Goal: Transaction & Acquisition: Purchase product/service

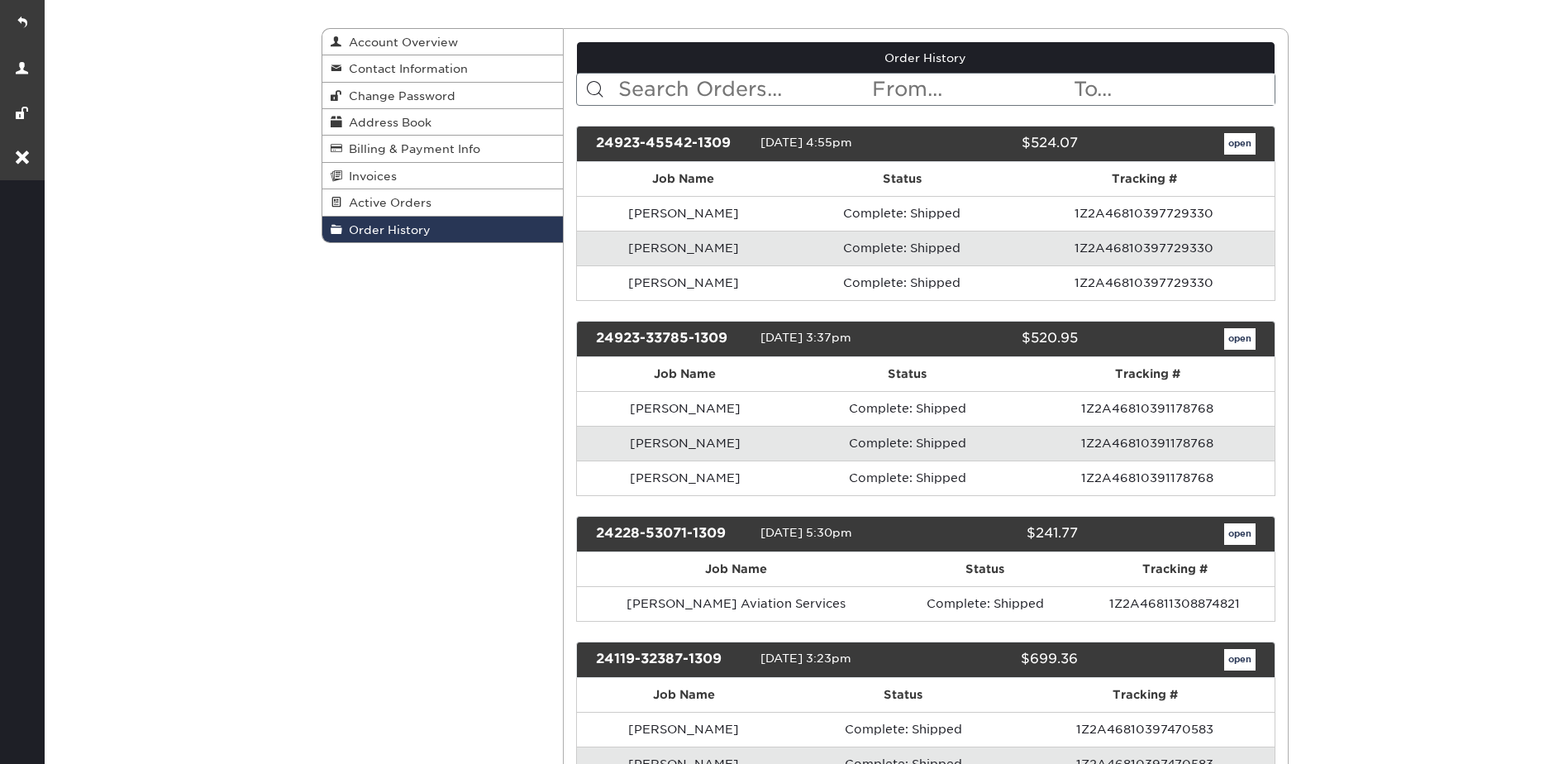
scroll to position [165, 0]
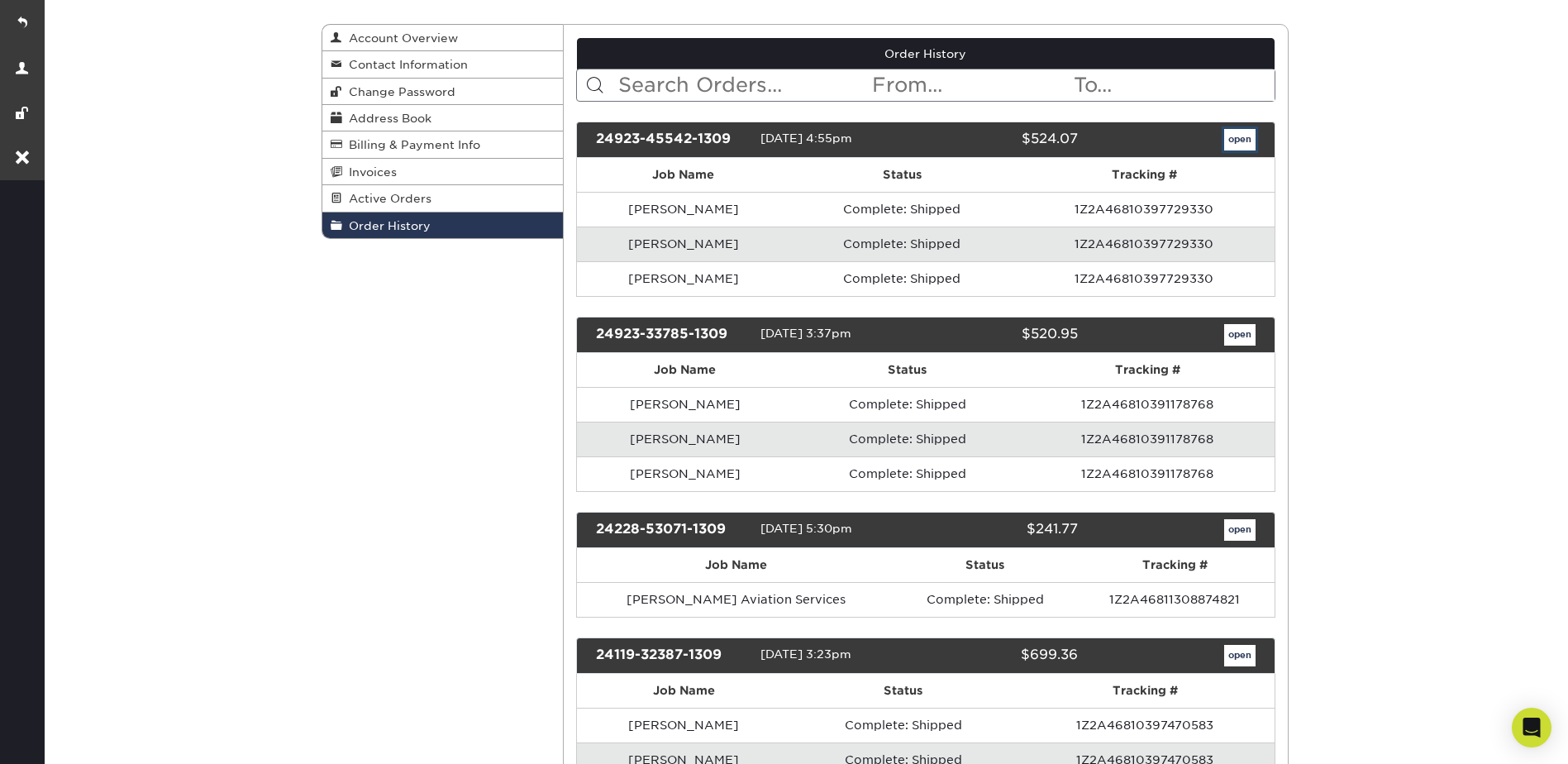
click at [1234, 142] on link "open" at bounding box center [1239, 140] width 31 height 22
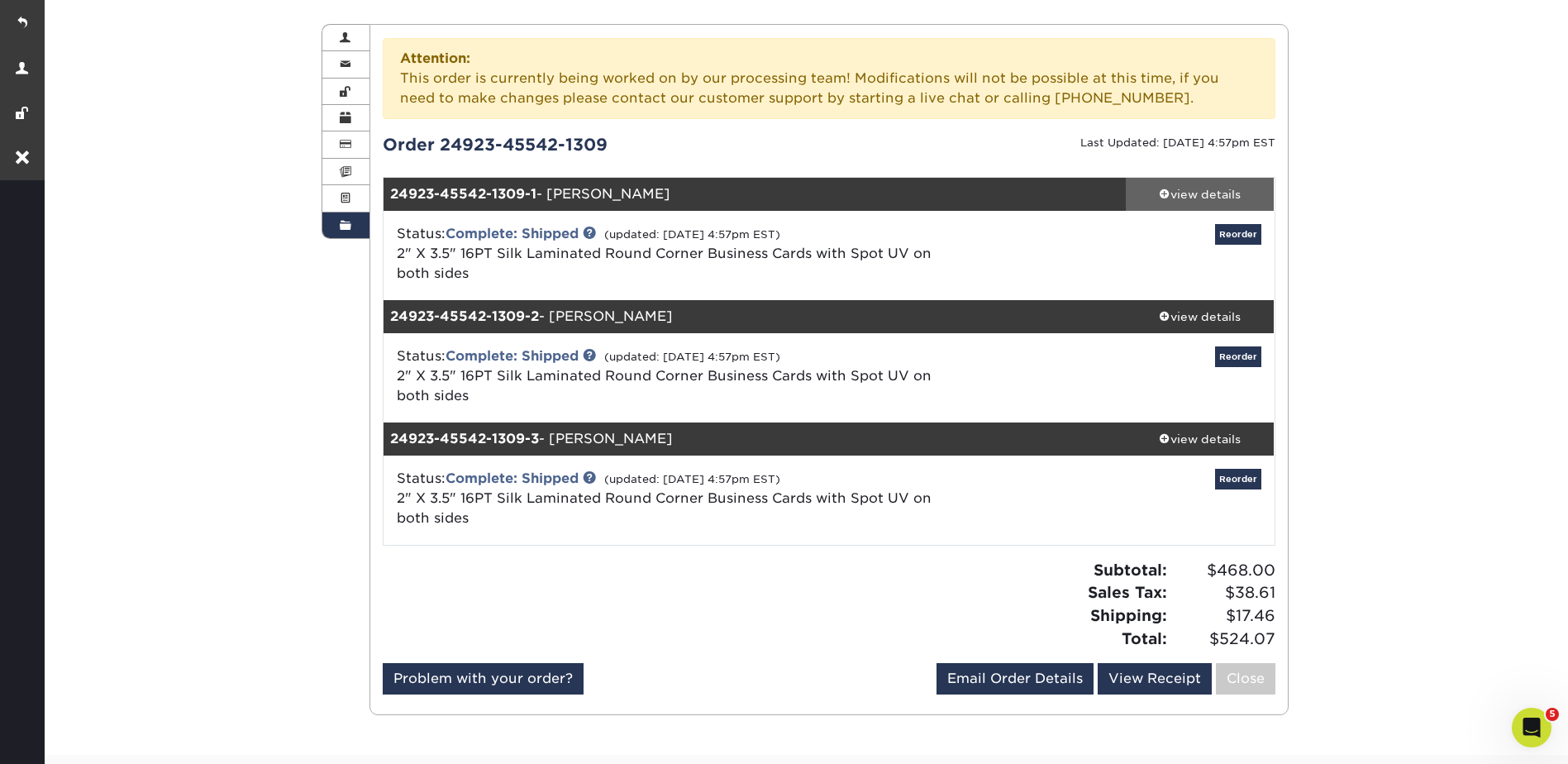
click at [1206, 205] on link "view details" at bounding box center [1201, 194] width 149 height 33
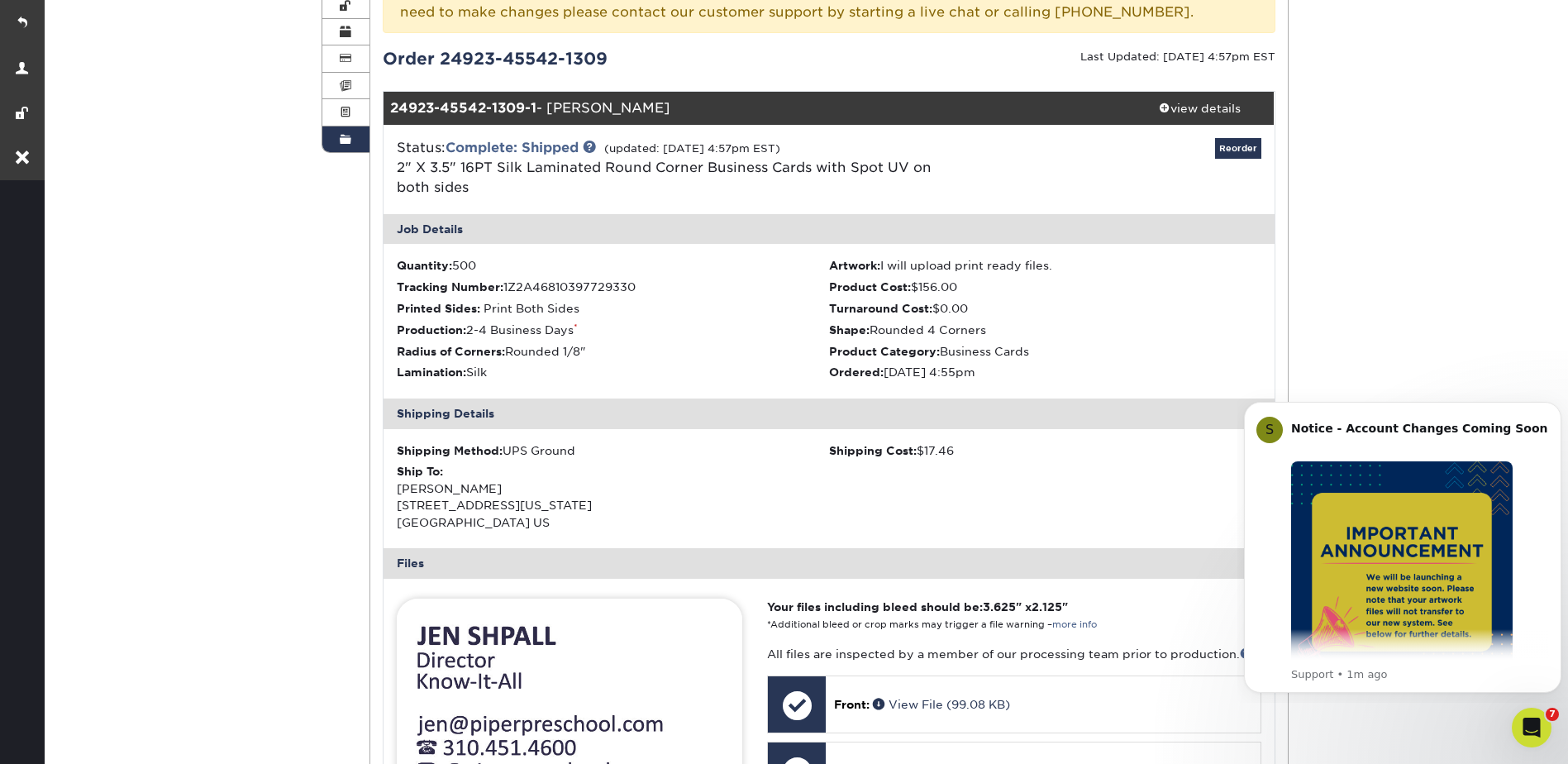
scroll to position [331, 0]
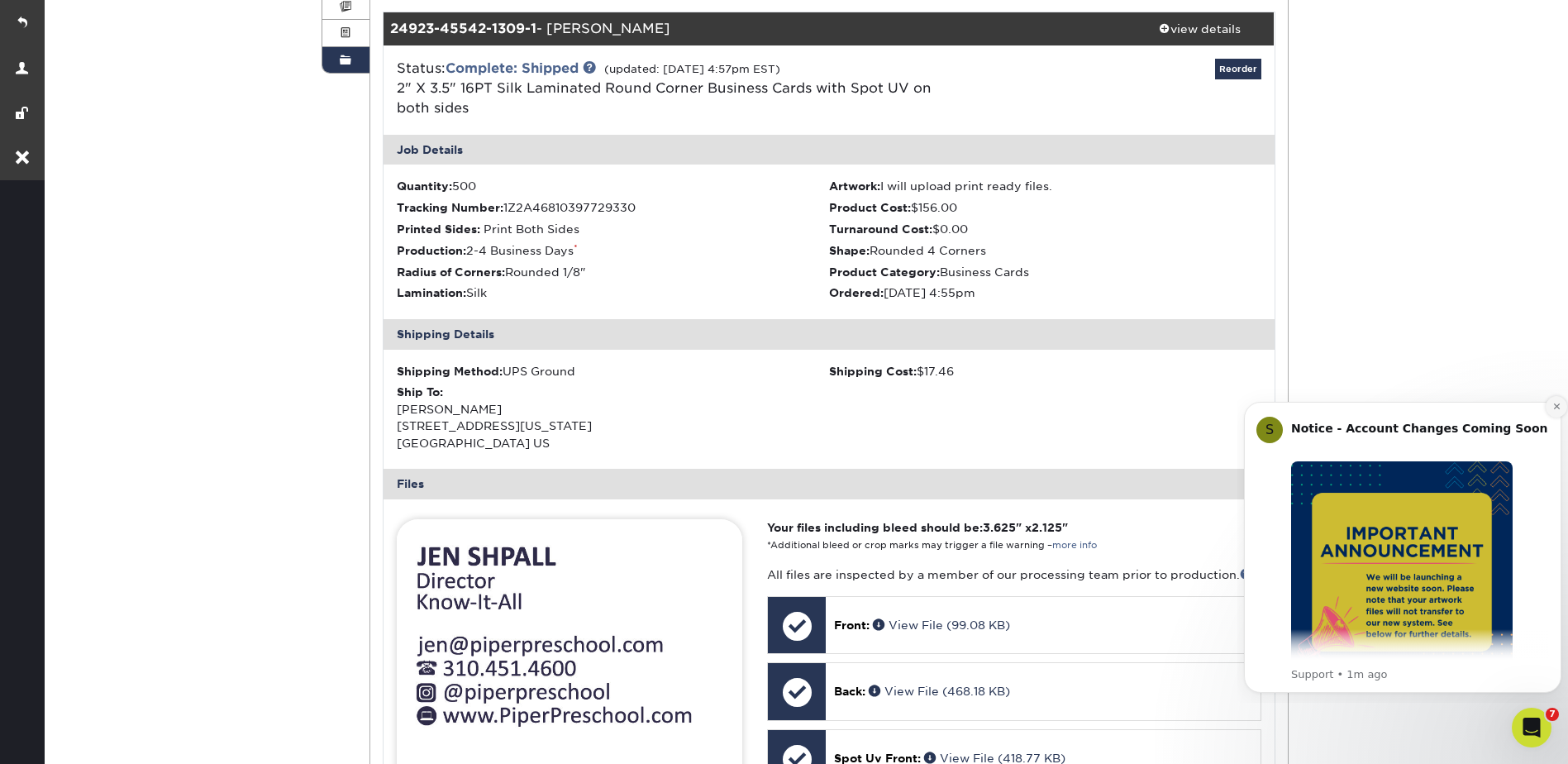
click at [1555, 408] on icon "Dismiss notification" at bounding box center [1556, 405] width 6 height 6
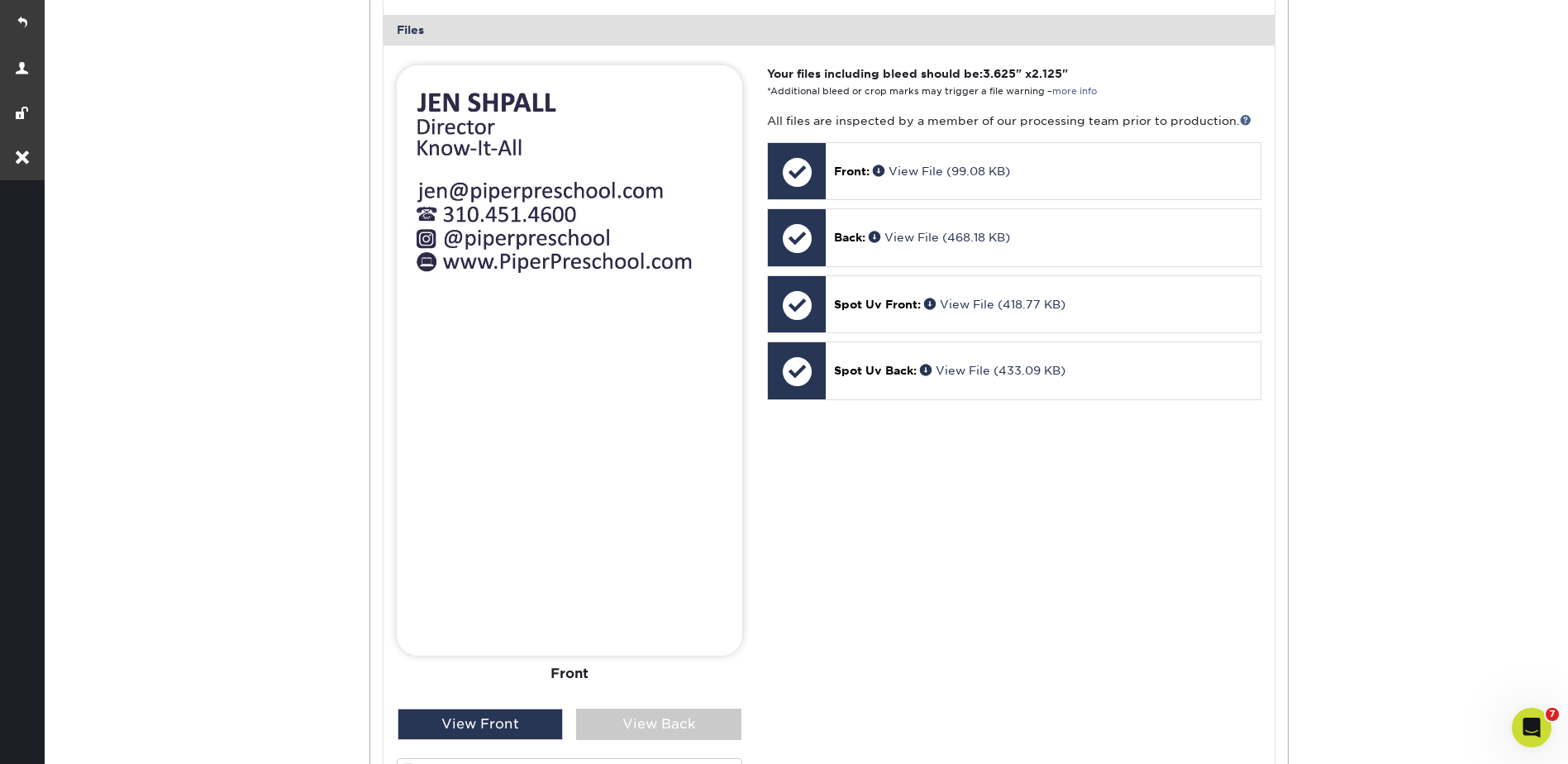
scroll to position [827, 0]
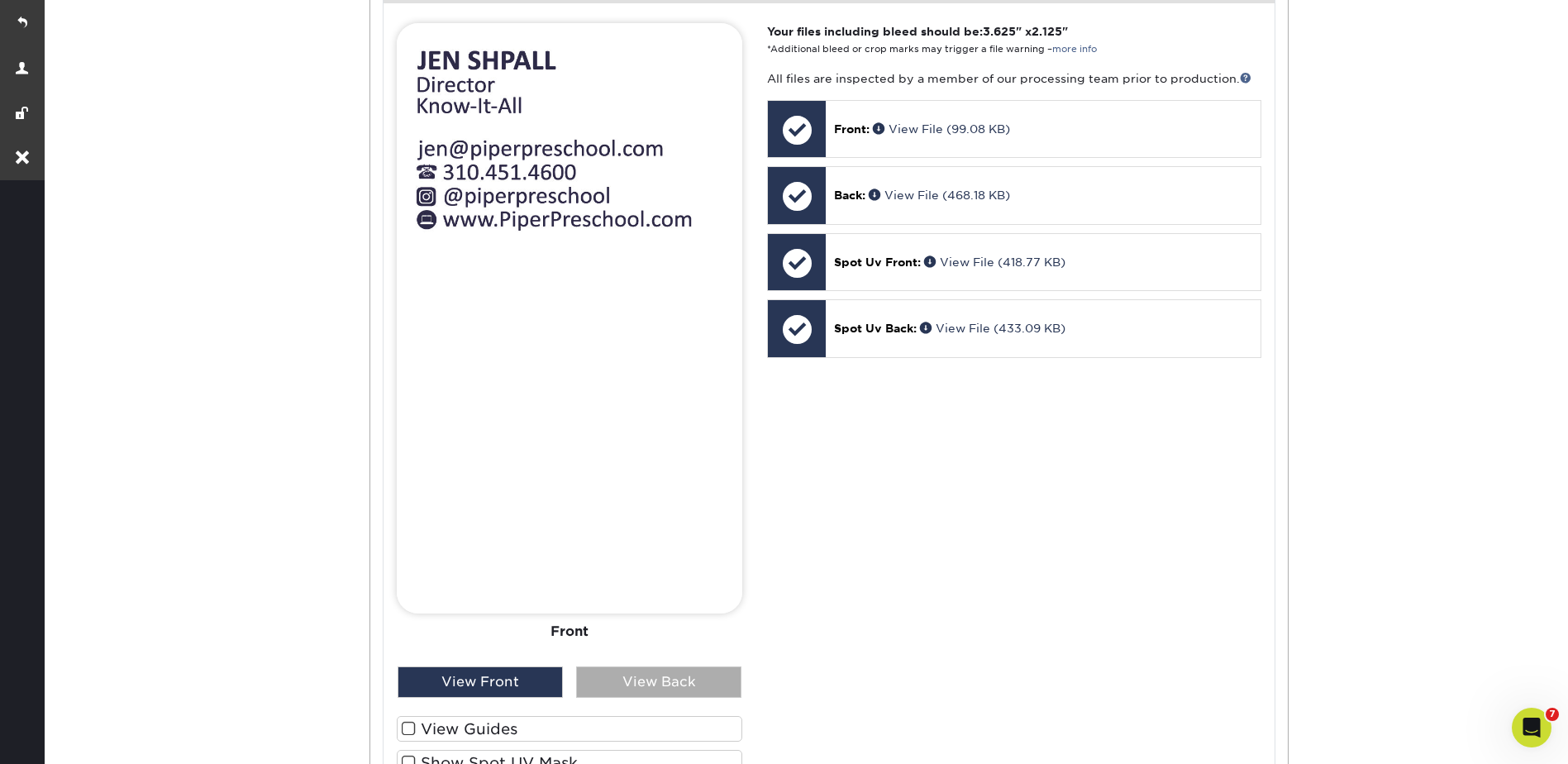
click at [635, 681] on div "View Back" at bounding box center [659, 681] width 165 height 31
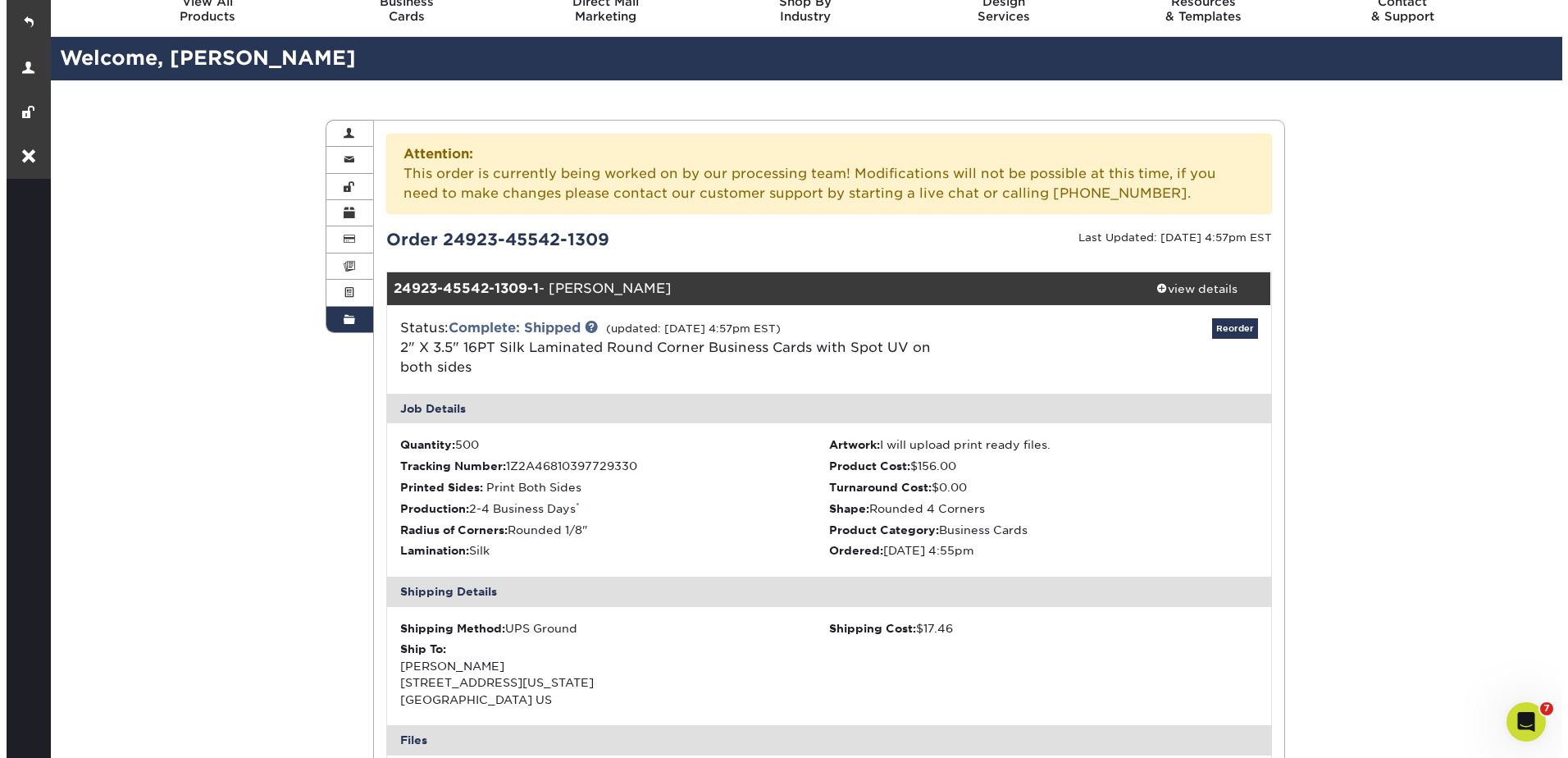
scroll to position [0, 0]
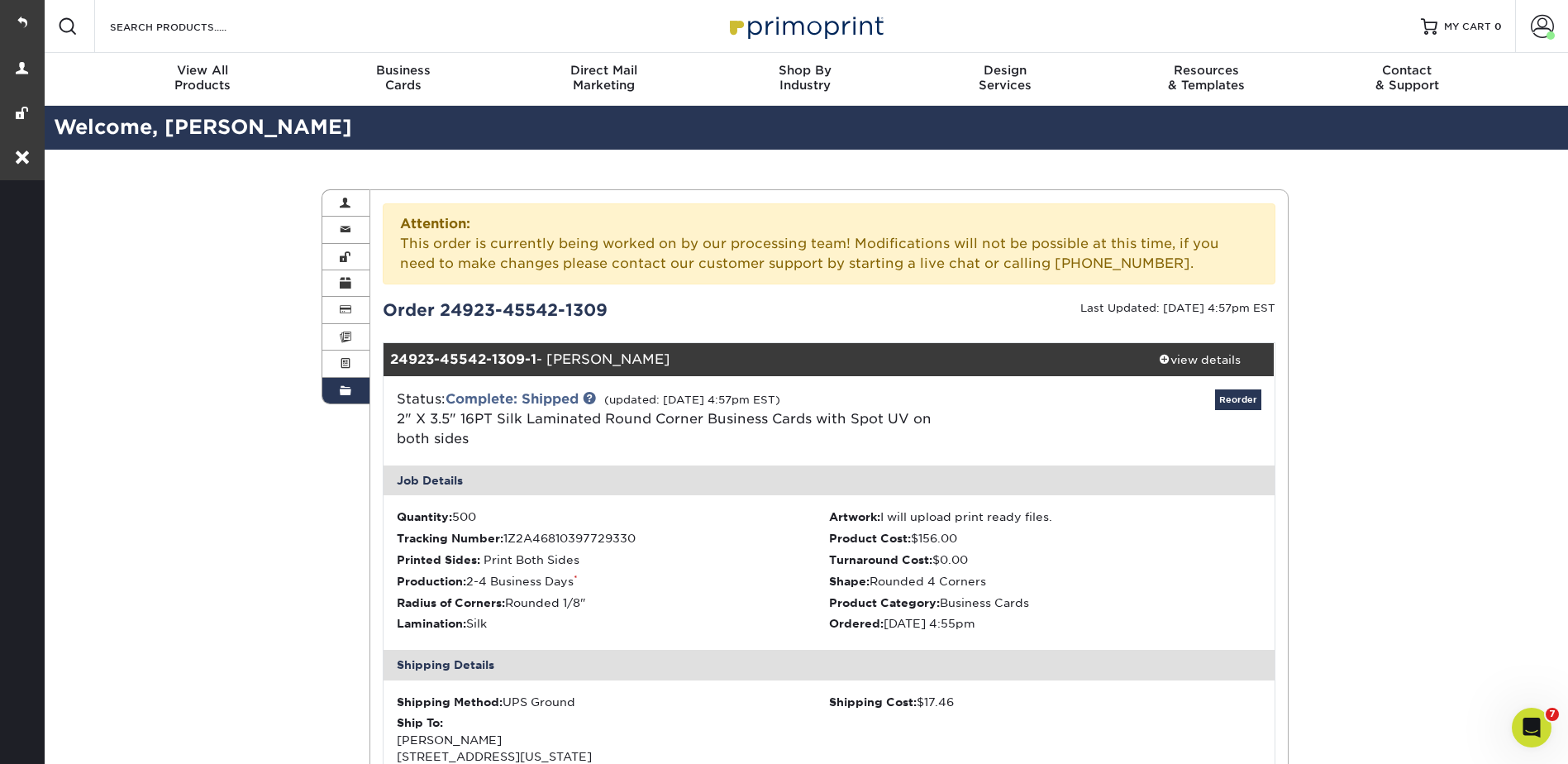
click at [1238, 405] on link "Reorder" at bounding box center [1238, 400] width 46 height 21
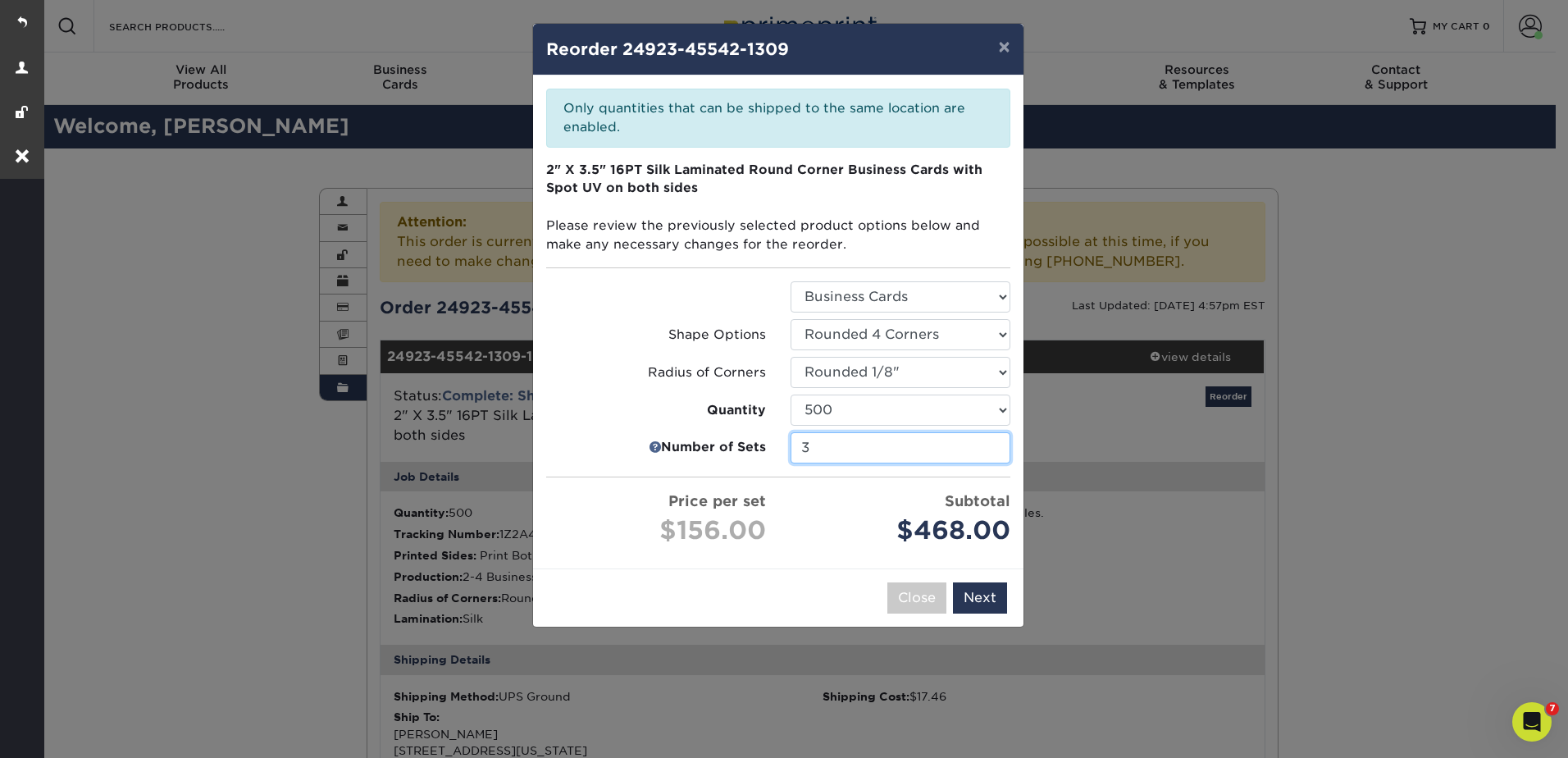
click at [849, 442] on input "3" at bounding box center [900, 447] width 219 height 31
click at [994, 444] on input "3" at bounding box center [900, 447] width 219 height 31
click at [994, 445] on input "3" at bounding box center [900, 447] width 219 height 31
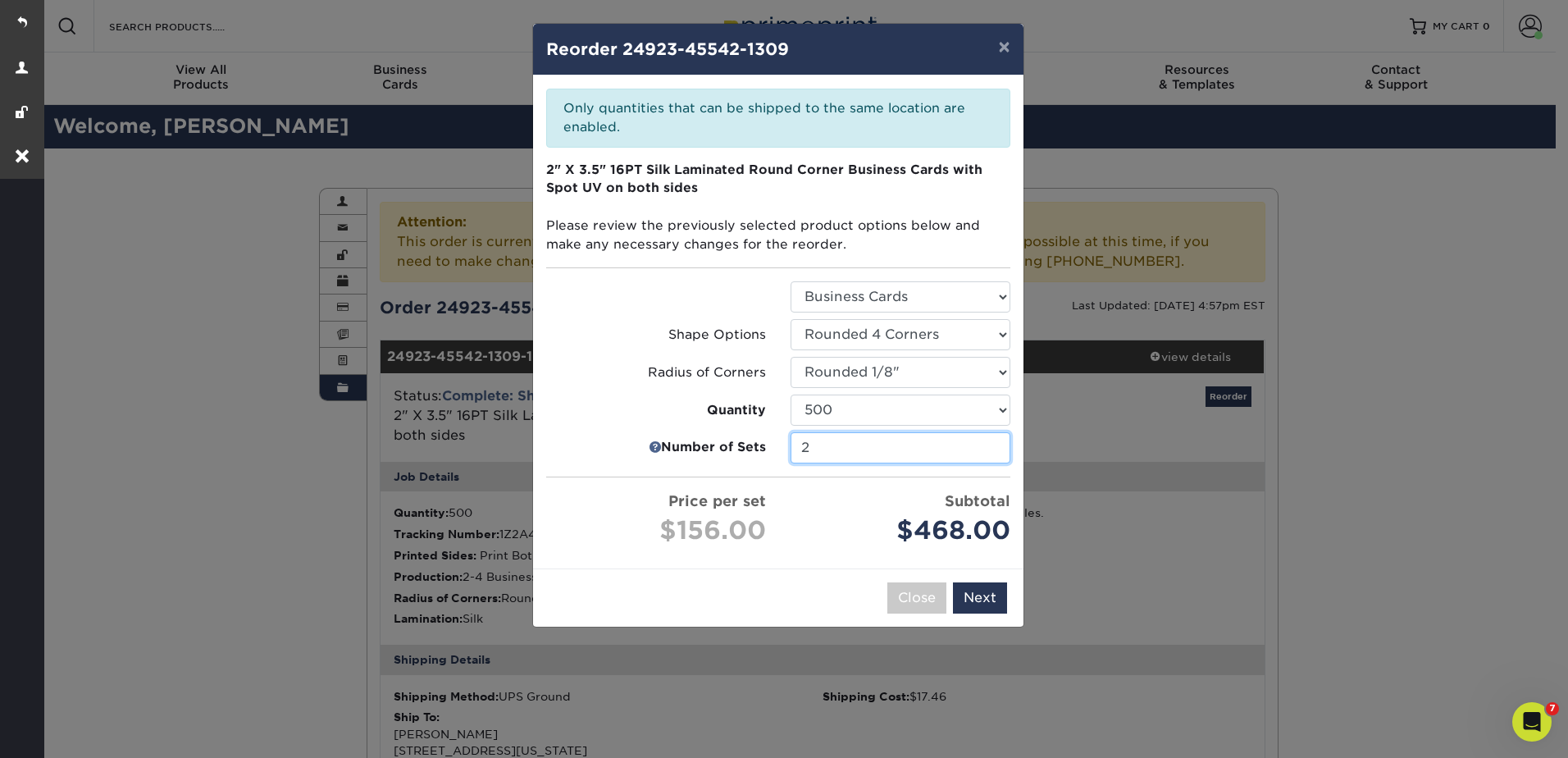
click at [994, 454] on input "2" at bounding box center [900, 447] width 219 height 31
type input "1"
click at [994, 454] on input "1" at bounding box center [900, 447] width 219 height 31
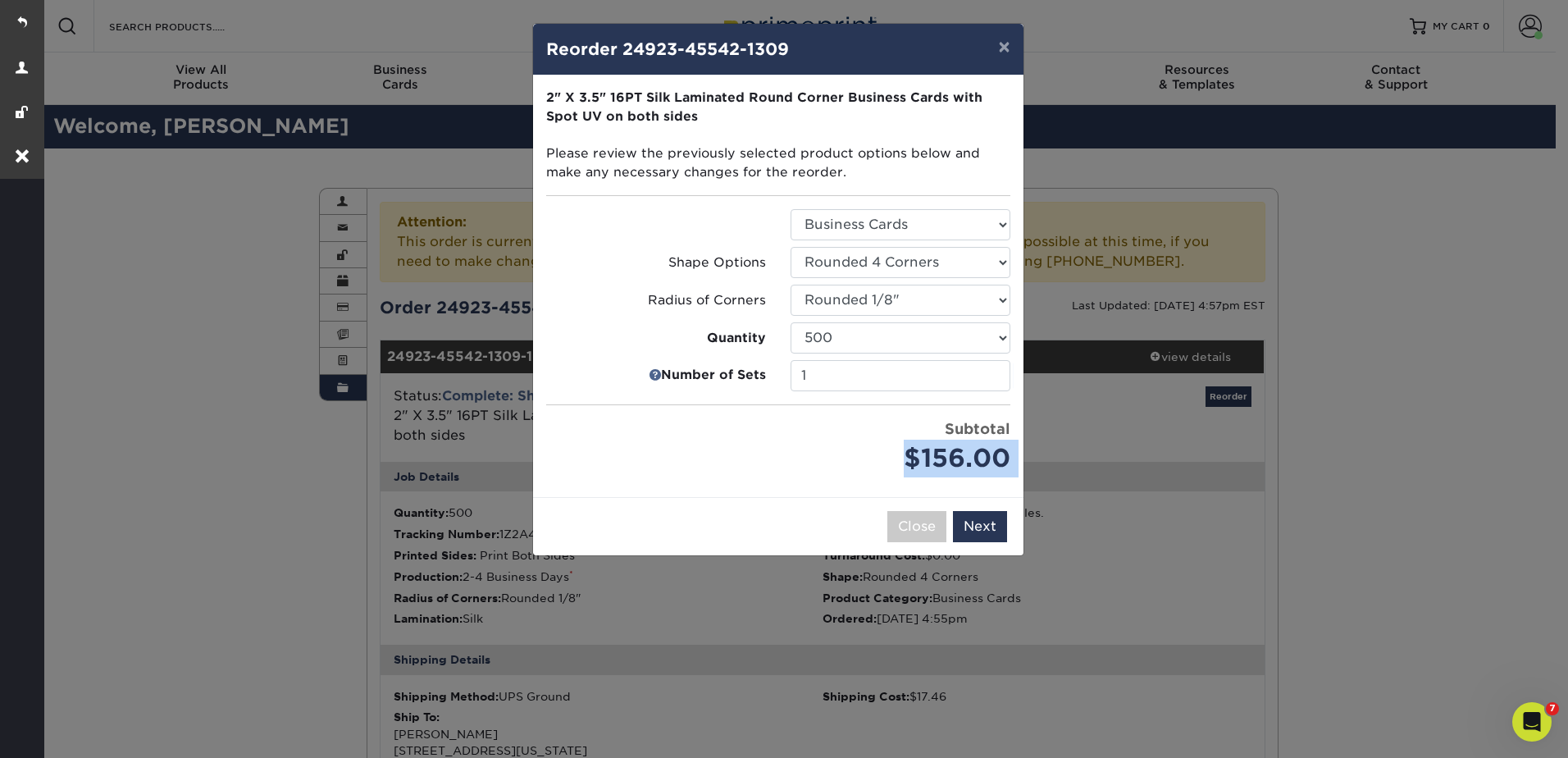
click at [994, 454] on div "$156.00" at bounding box center [900, 458] width 219 height 37
click at [987, 534] on button "Next" at bounding box center [979, 526] width 54 height 31
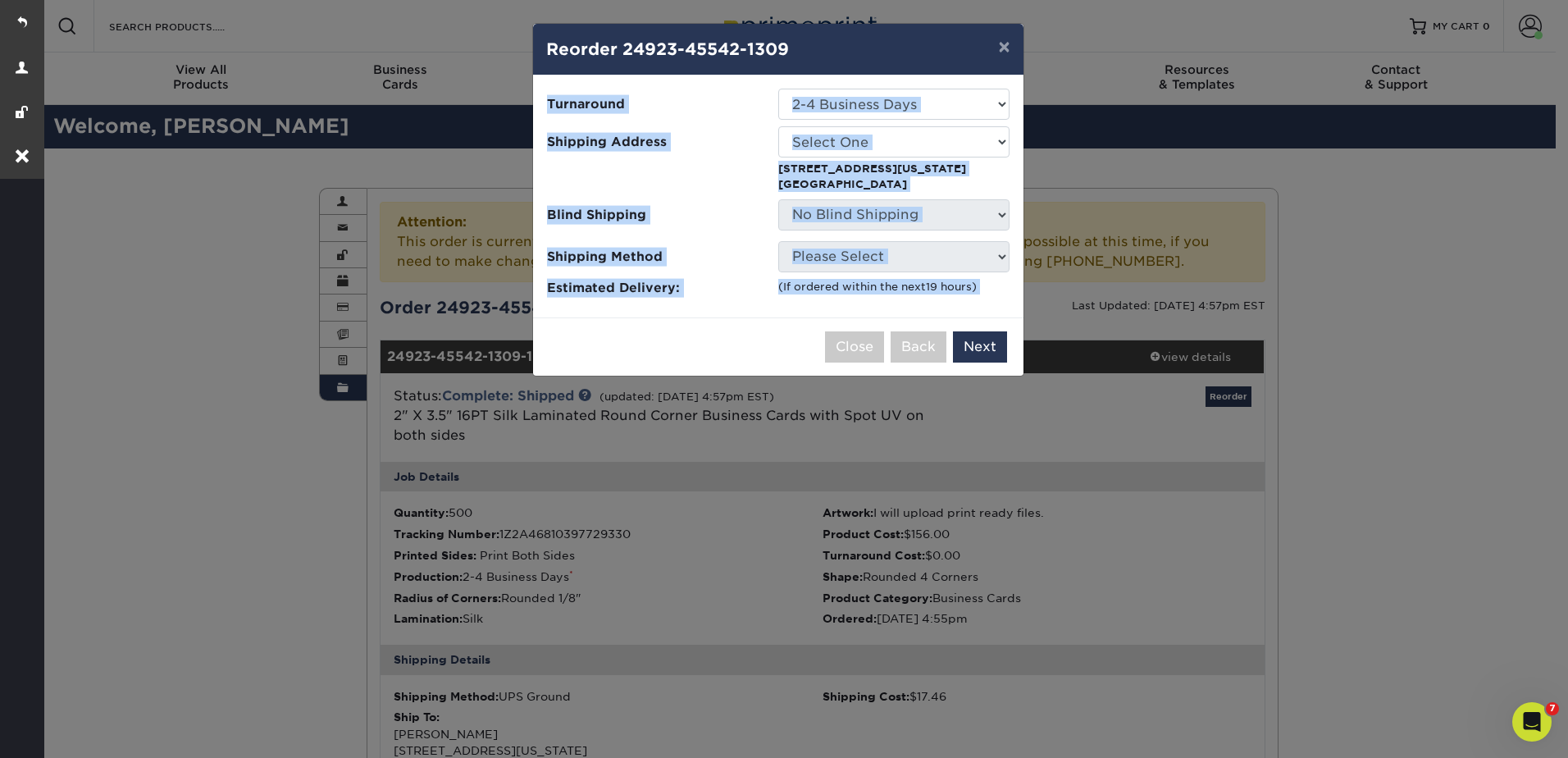
click at [759, 297] on span "Estimated Delivery:" at bounding box center [656, 288] width 219 height 19
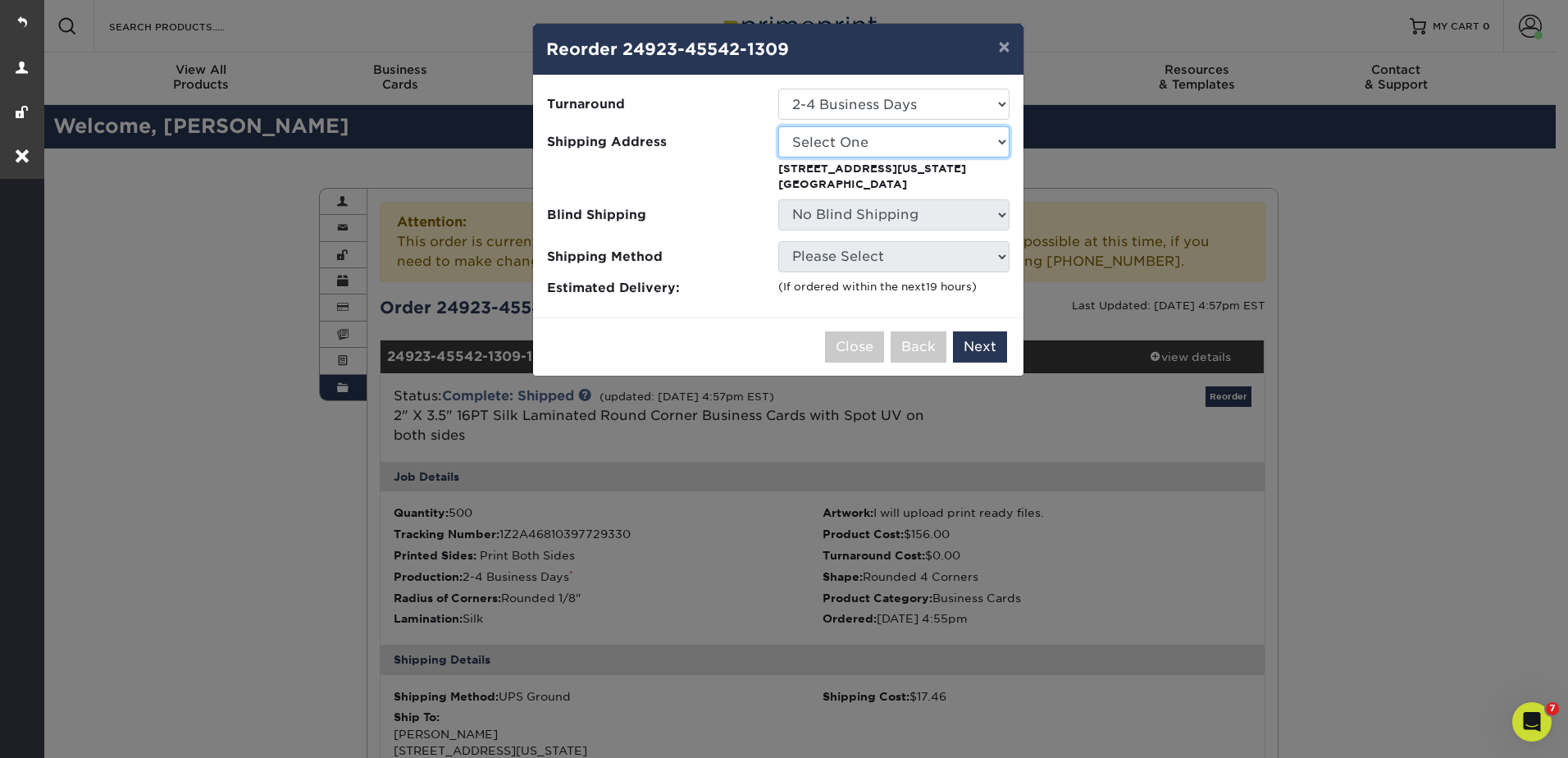
click at [884, 139] on select "Select One Allie Anderson Jesse Home Address New Building Nhung Truong Peep Avi…" at bounding box center [894, 141] width 231 height 31
click at [920, 112] on select "Select One 2-4 Business Days" at bounding box center [894, 104] width 231 height 31
click at [915, 103] on select "Select One 2-4 Business Days" at bounding box center [894, 104] width 231 height 31
click at [974, 339] on button "Next" at bounding box center [979, 347] width 54 height 31
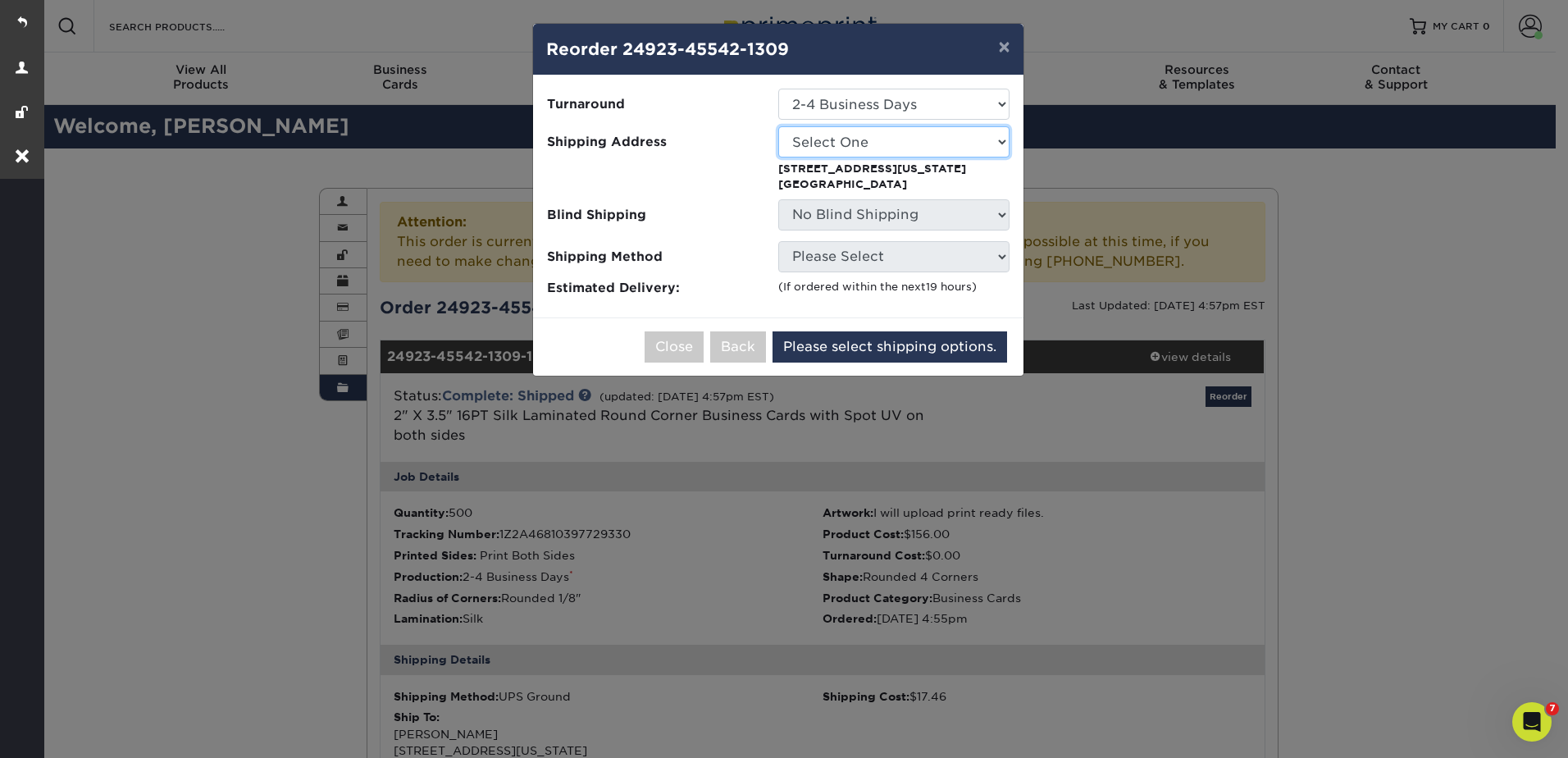
click at [871, 135] on select "Select One Allie Anderson Jesse Home Address New Building Nhung Truong Peep Avi…" at bounding box center [894, 141] width 231 height 31
select select "12099"
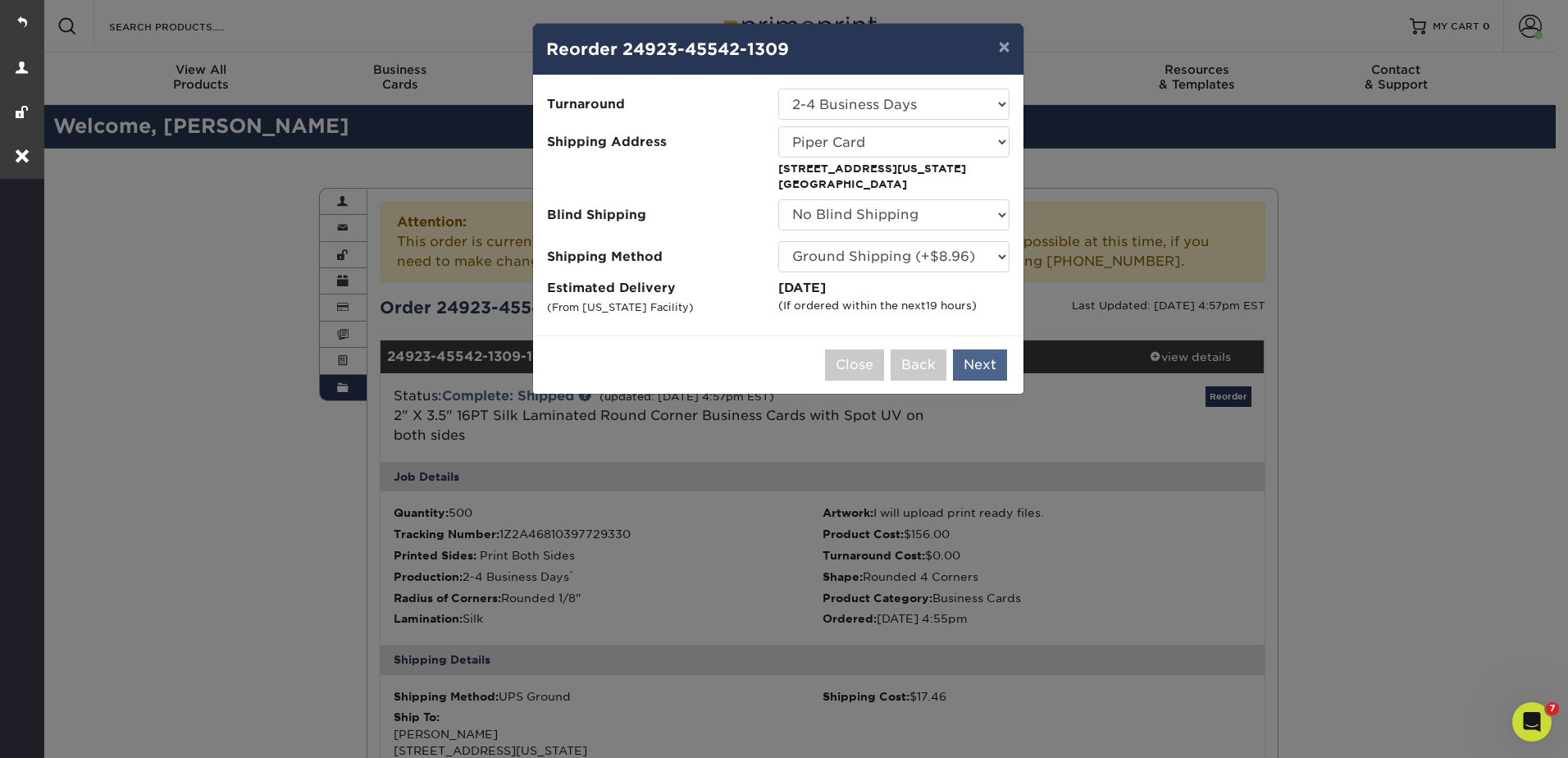
click at [984, 343] on div "Close Back Next Add to Cart" at bounding box center [778, 364] width 491 height 58
click at [984, 368] on button "Next" at bounding box center [979, 364] width 54 height 31
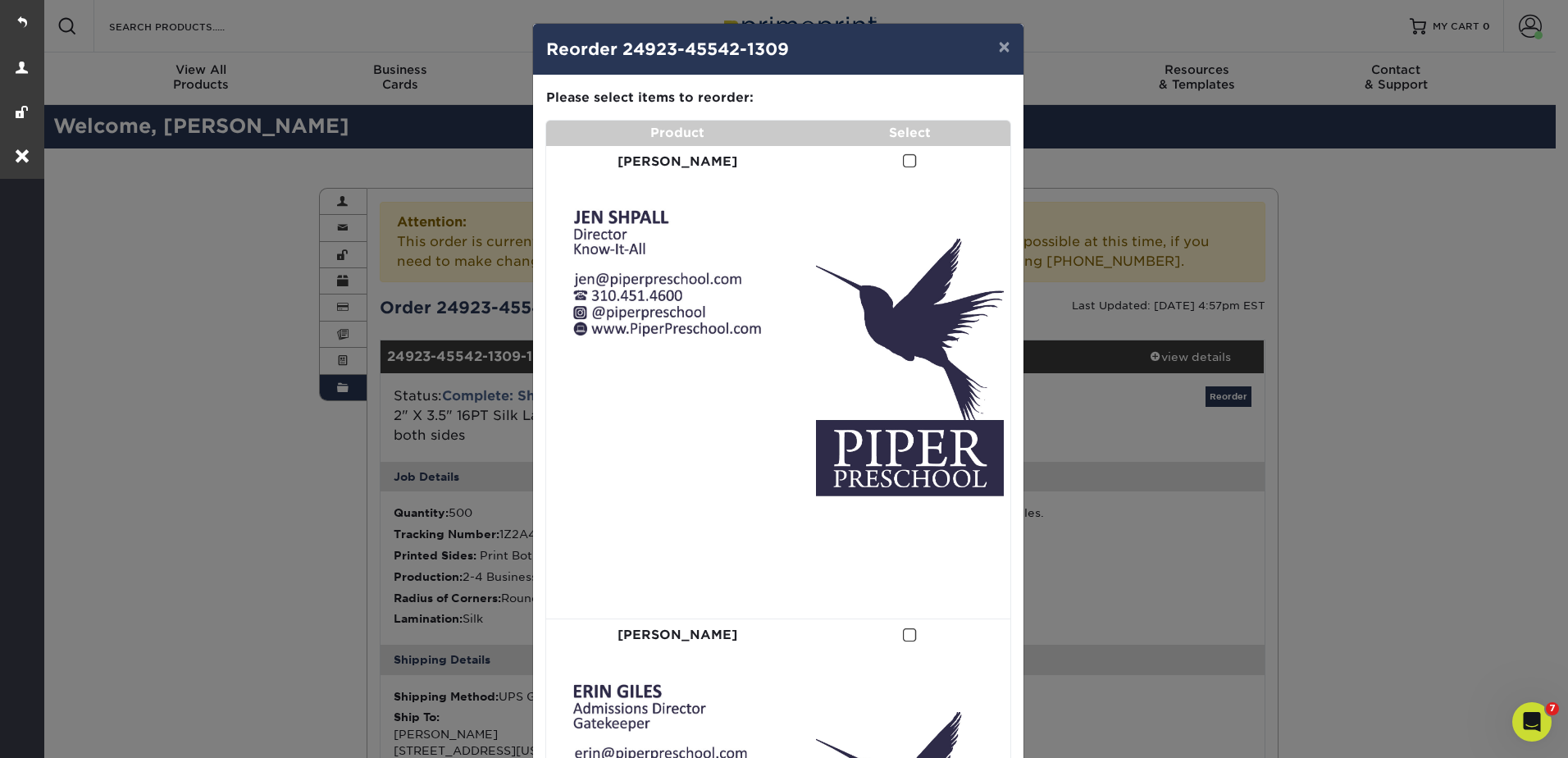
click at [899, 161] on td at bounding box center [910, 162] width 200 height 32
click at [903, 161] on span at bounding box center [910, 160] width 14 height 16
click at [0, 0] on input "checkbox" at bounding box center [0, 0] width 0 height 0
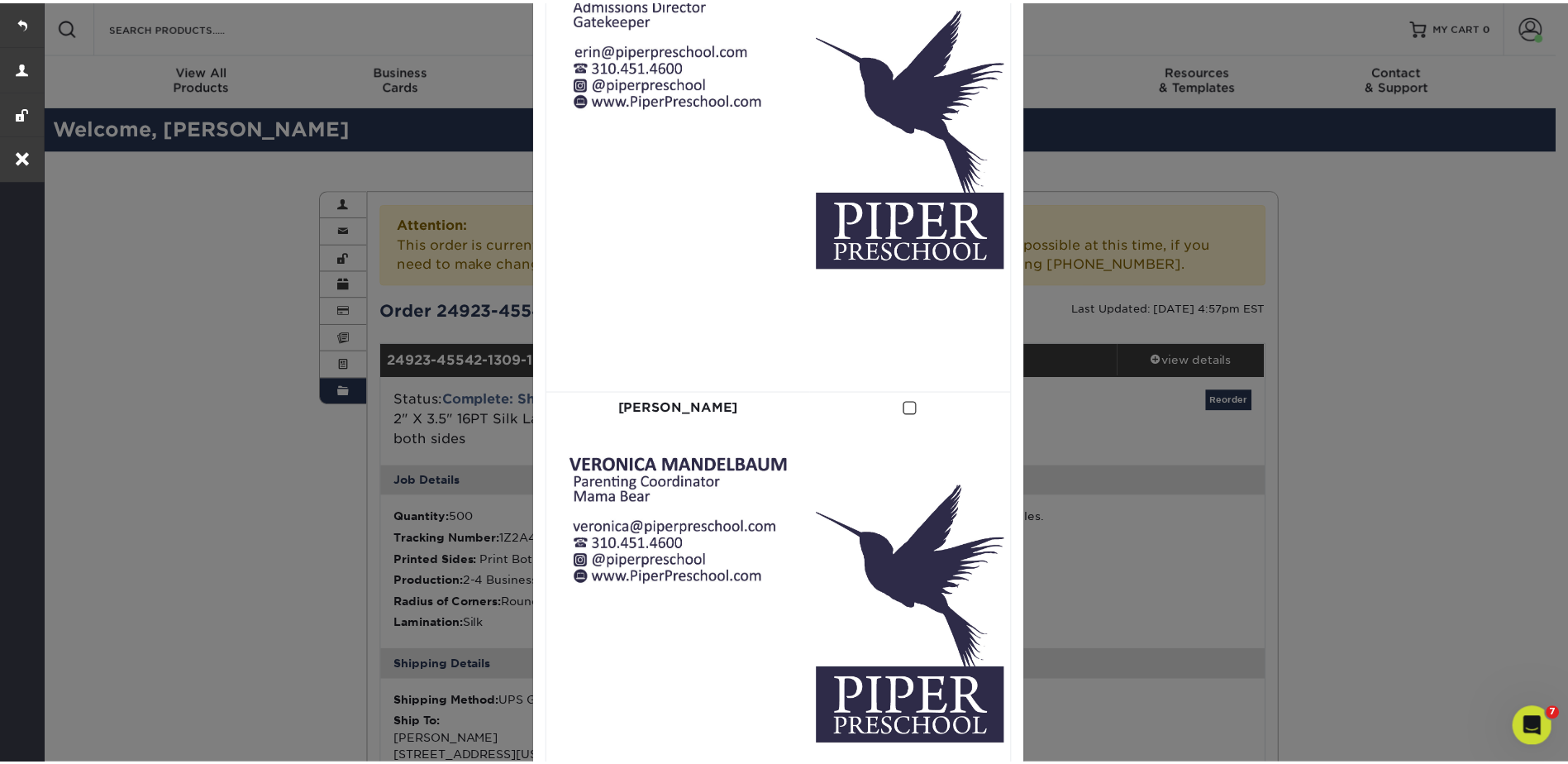
scroll to position [790, 0]
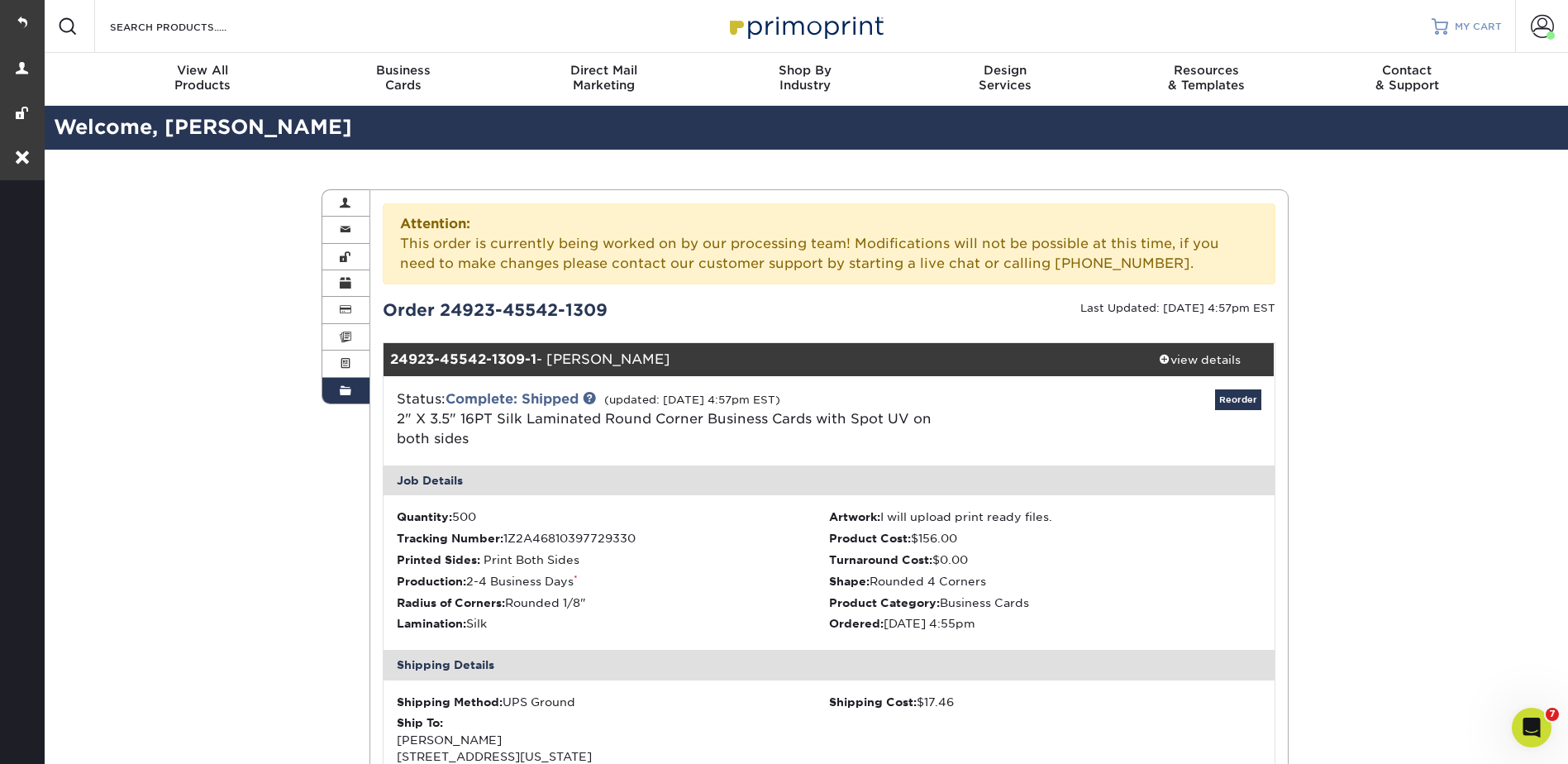
click at [1463, 22] on span "MY CART" at bounding box center [1478, 27] width 47 height 14
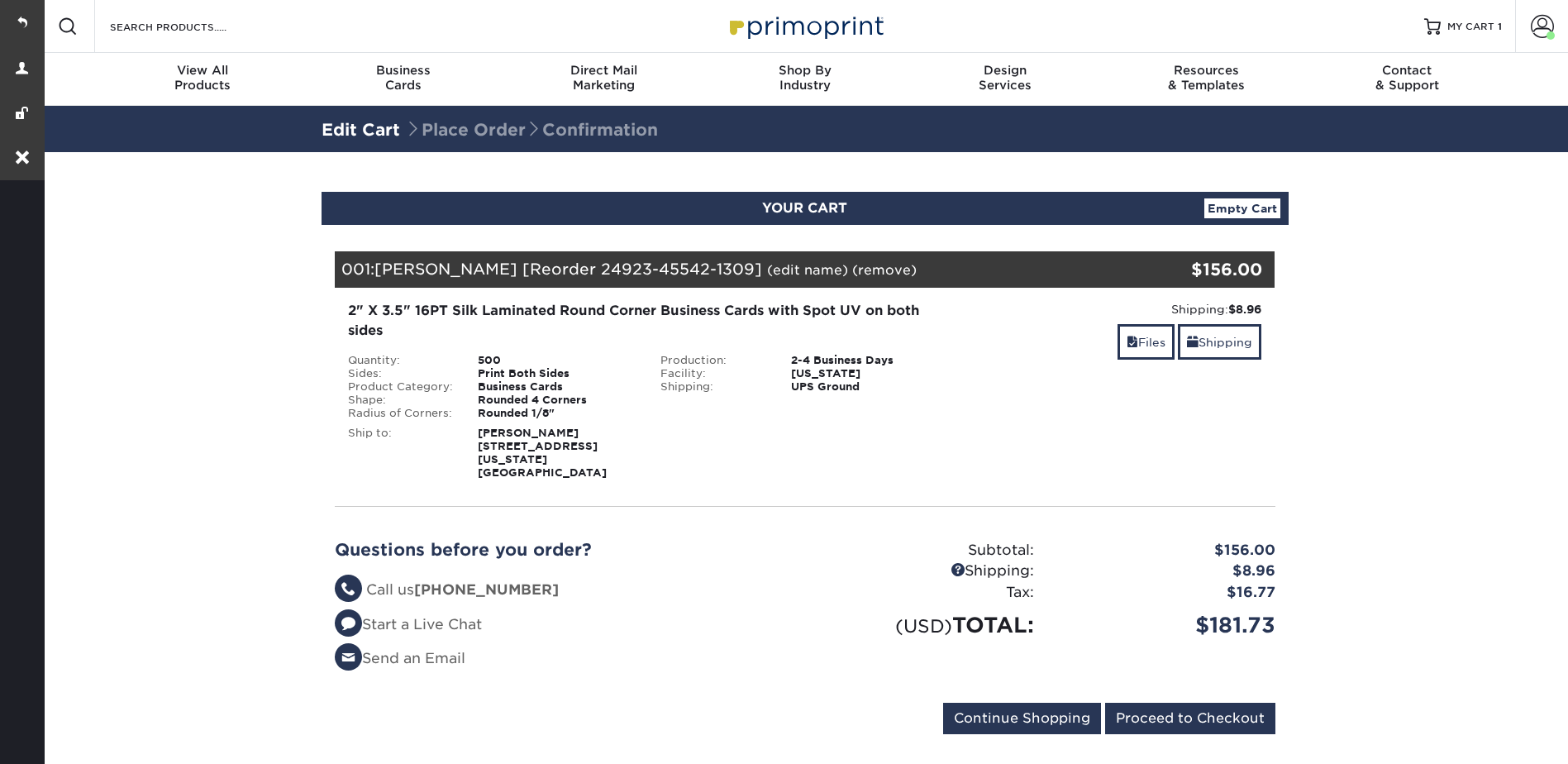
click at [767, 276] on link "(edit name)" at bounding box center [807, 270] width 81 height 16
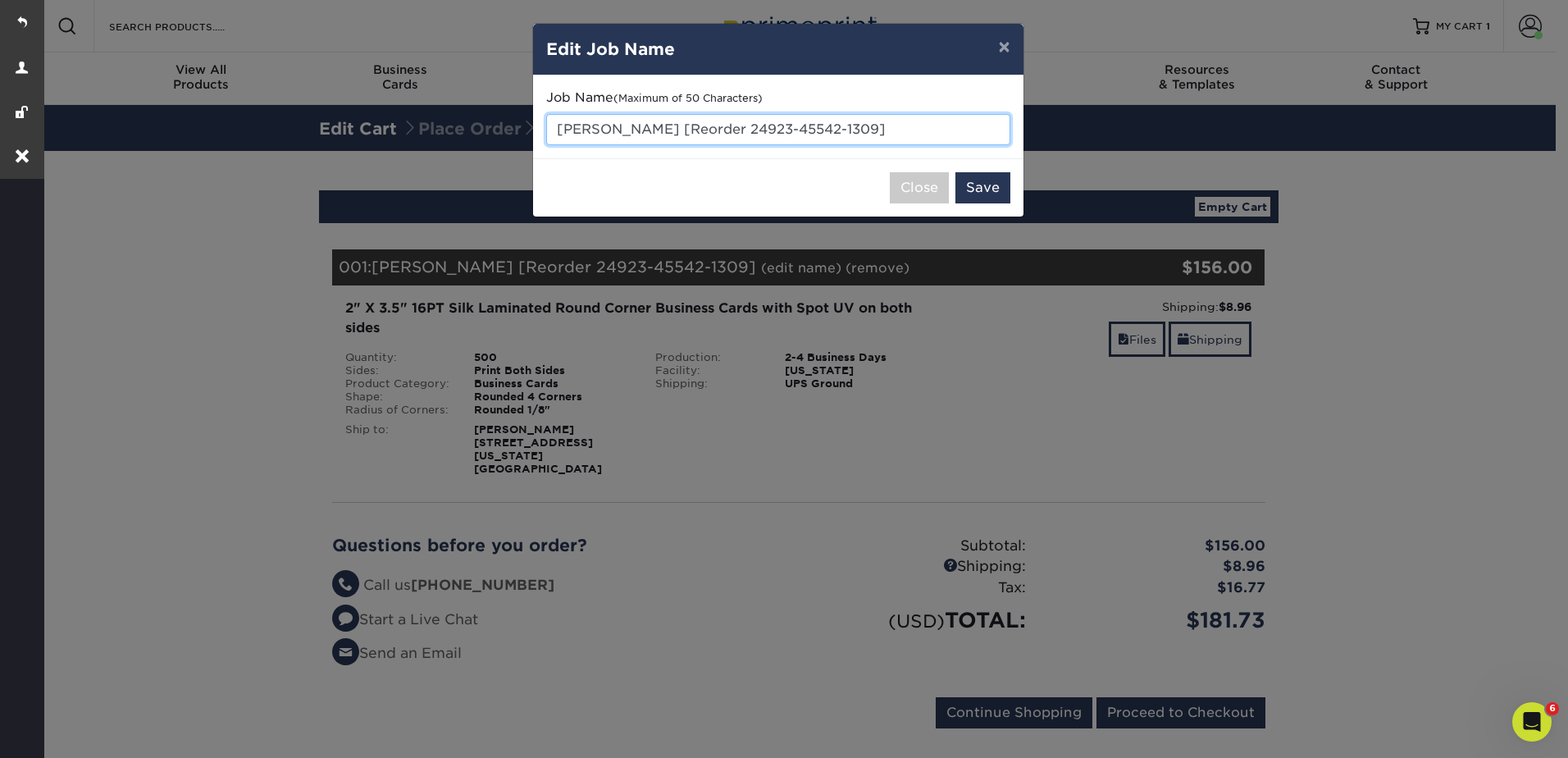
drag, startPoint x: 791, startPoint y: 122, endPoint x: 554, endPoint y: 130, distance: 237.1
click at [554, 130] on input "Jen [Reorder 24923-45542-1309]" at bounding box center [778, 129] width 464 height 31
type input "Nyah"
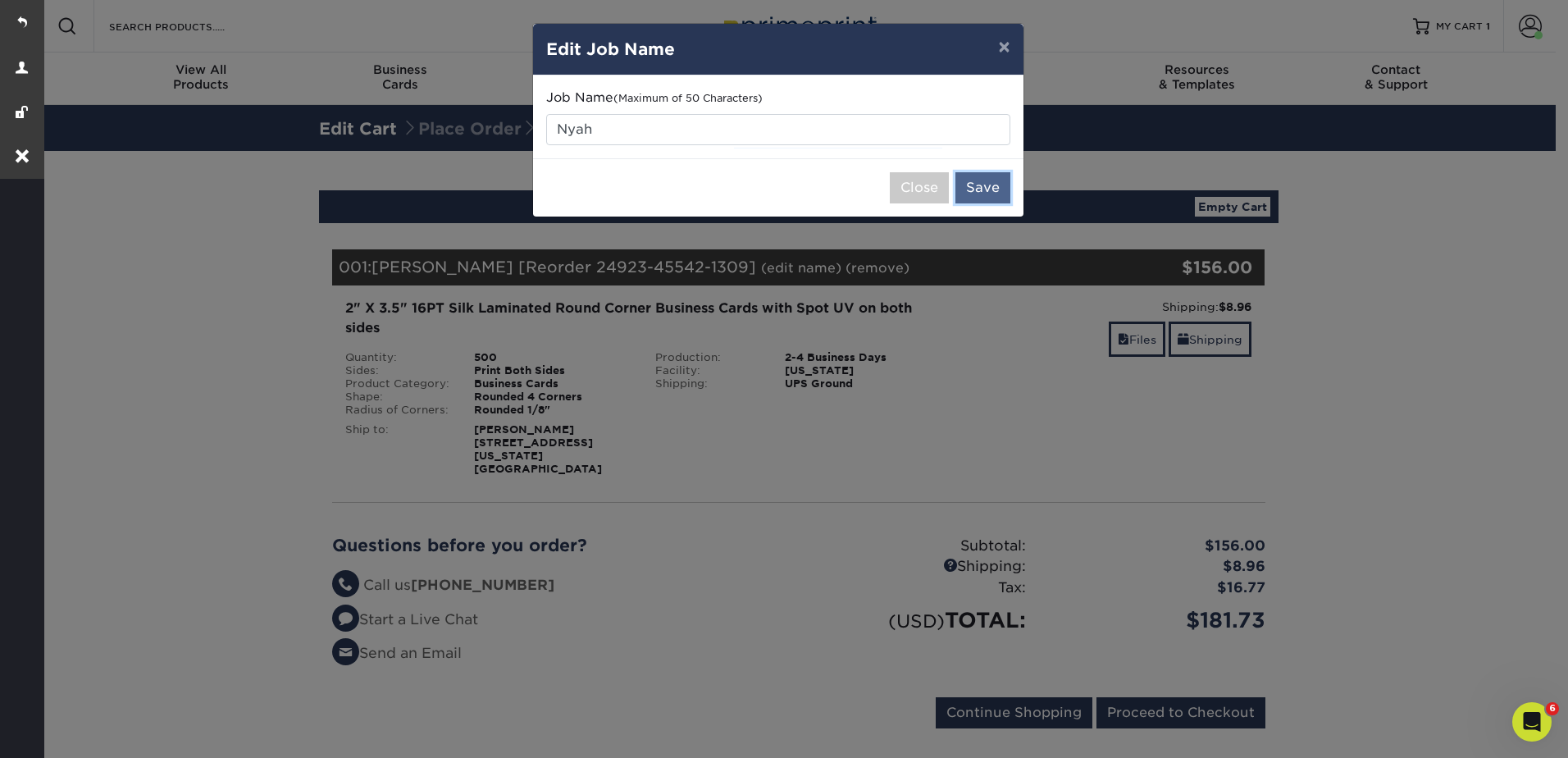
click at [984, 188] on button "Save" at bounding box center [983, 187] width 55 height 31
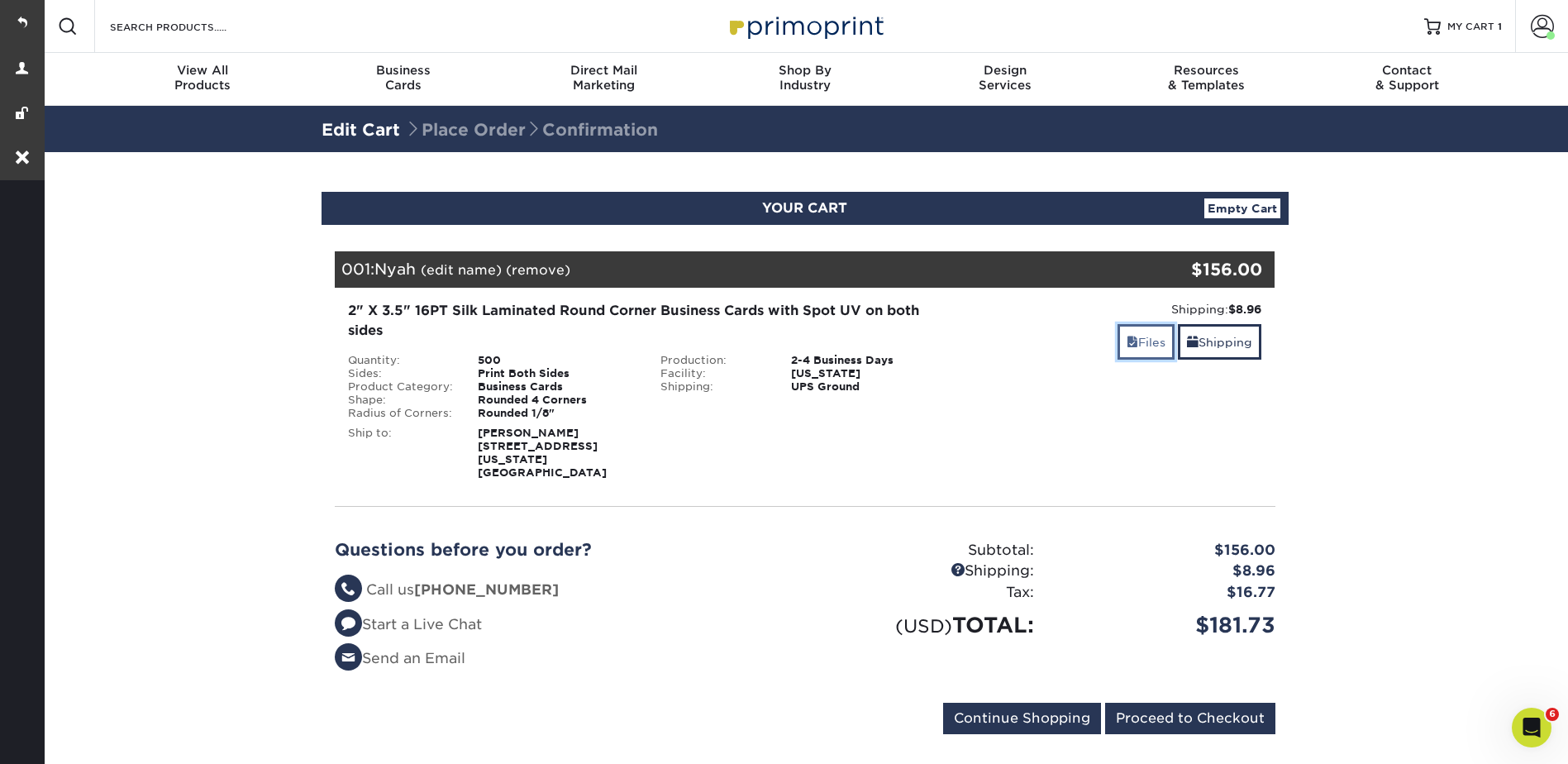
click at [1141, 345] on link "Files" at bounding box center [1146, 342] width 57 height 35
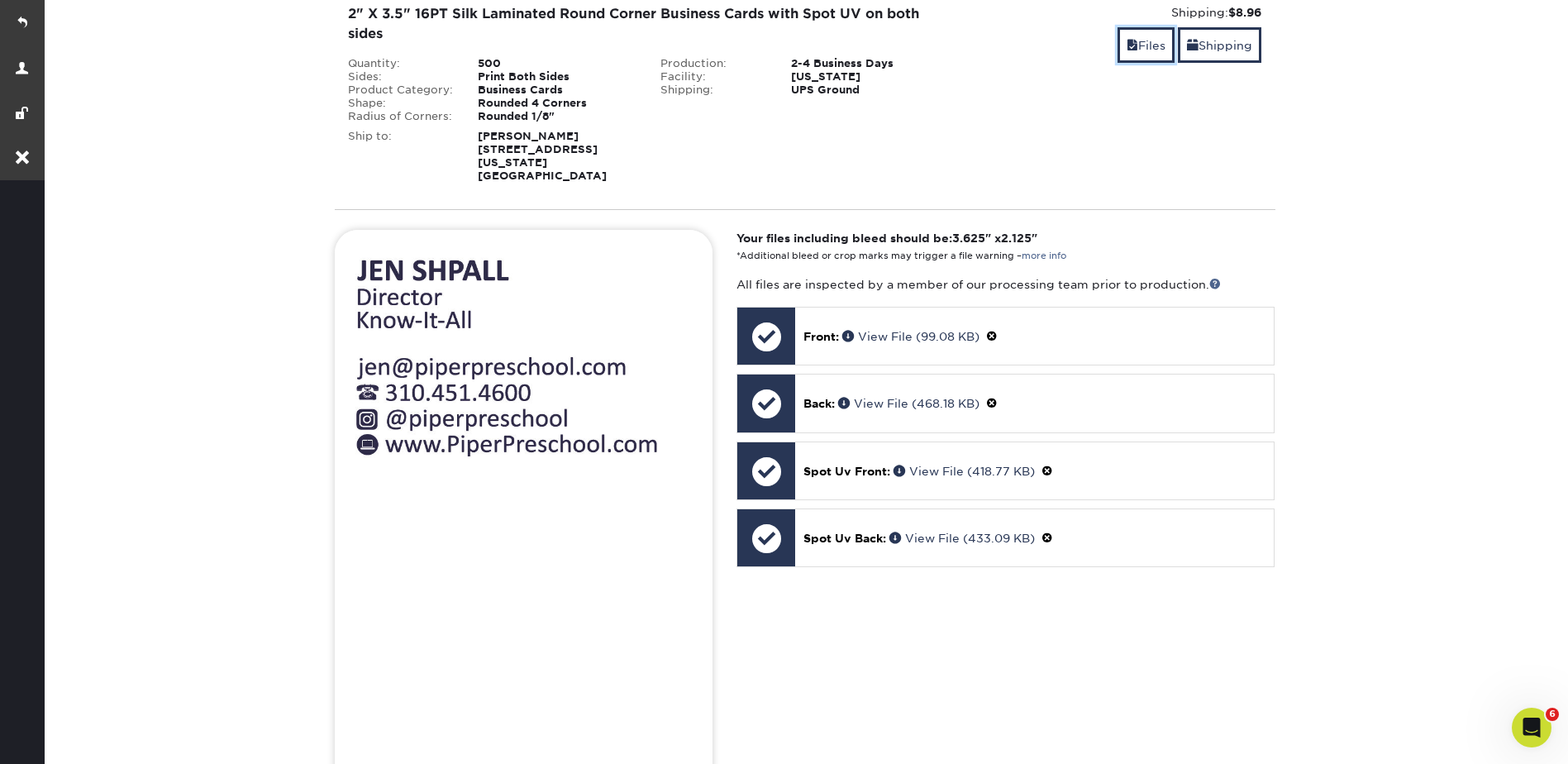
scroll to position [413, 0]
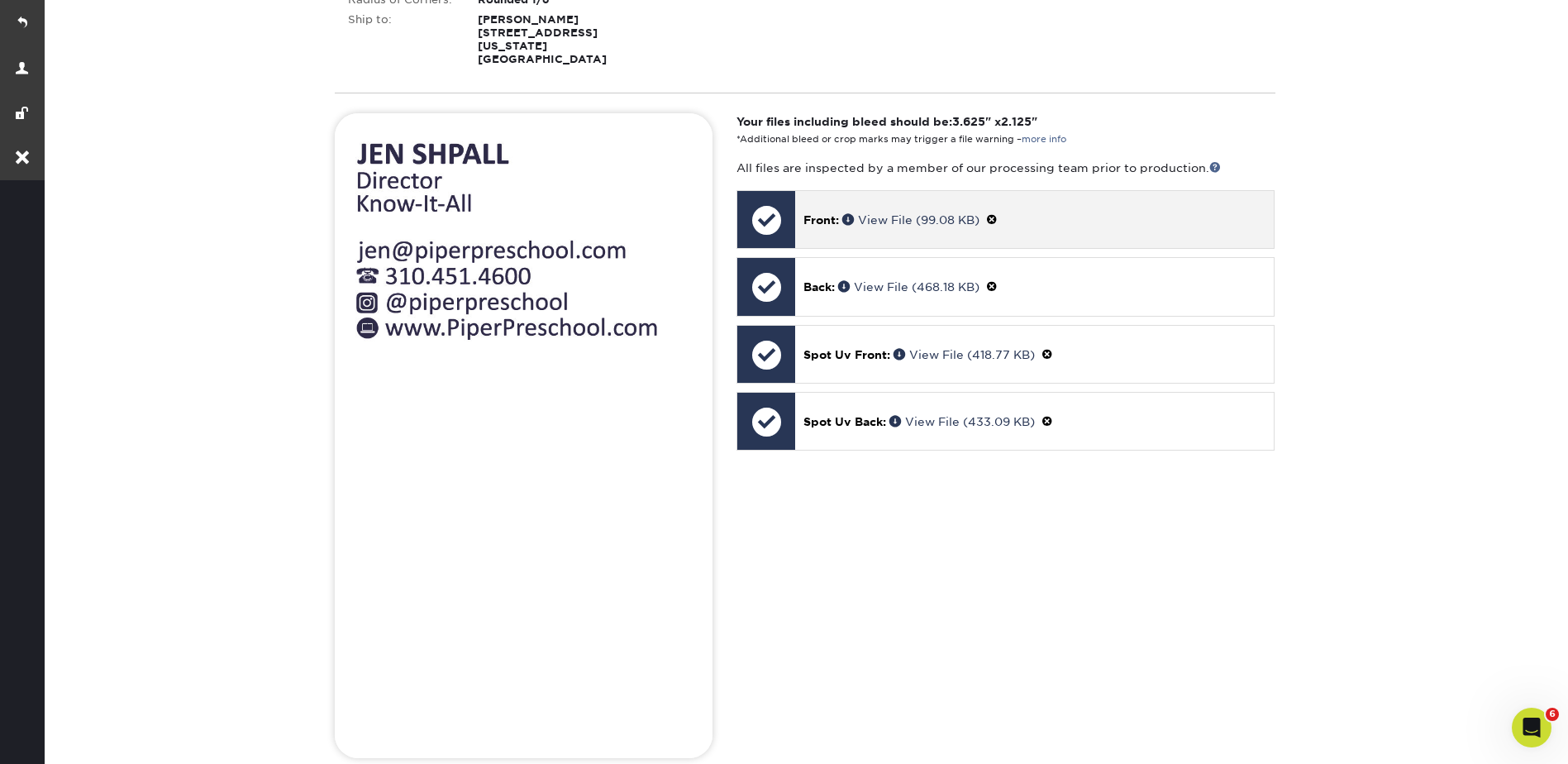
click at [995, 214] on span at bounding box center [992, 220] width 12 height 13
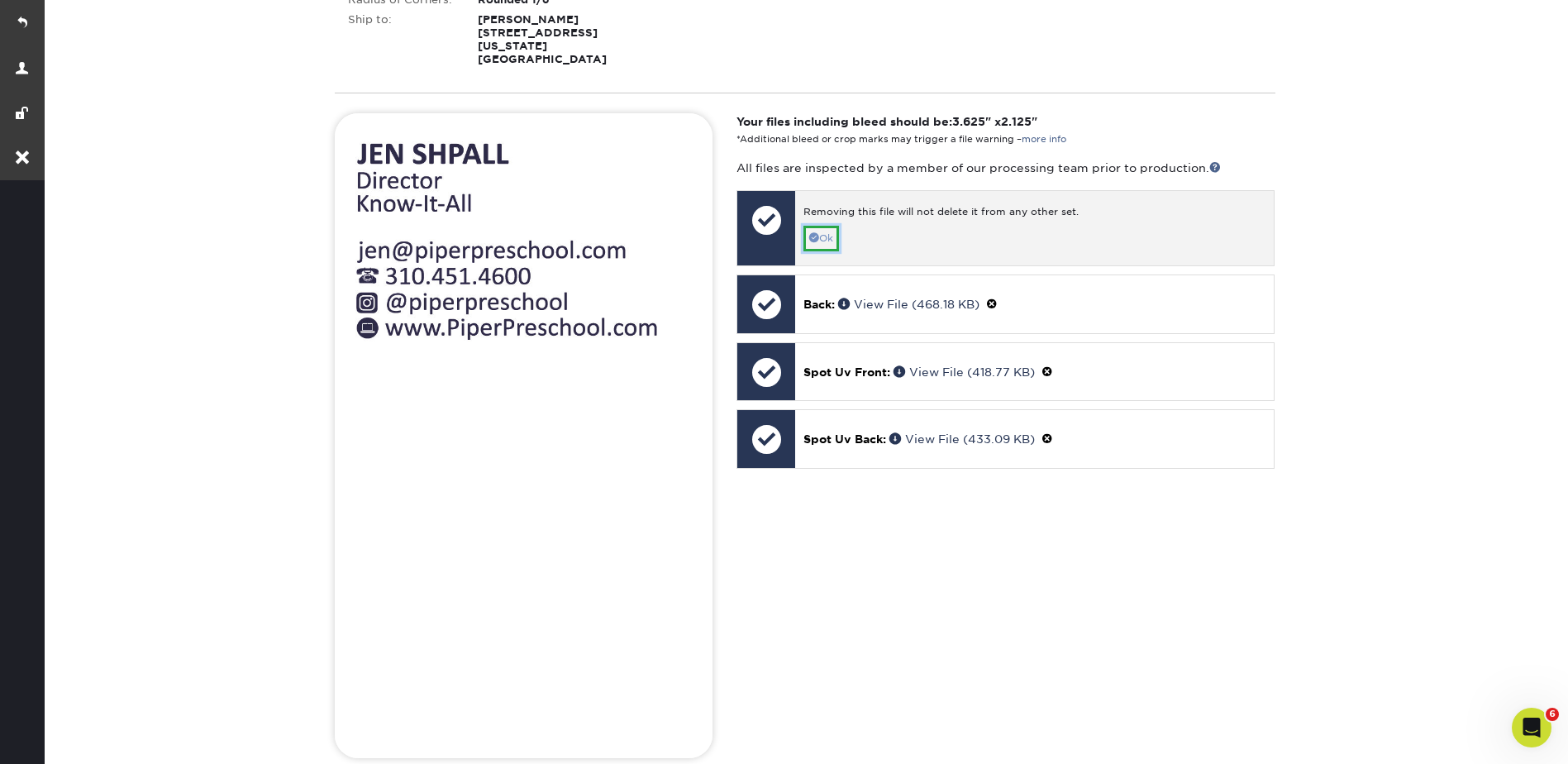
click at [814, 232] on span at bounding box center [815, 237] width 10 height 10
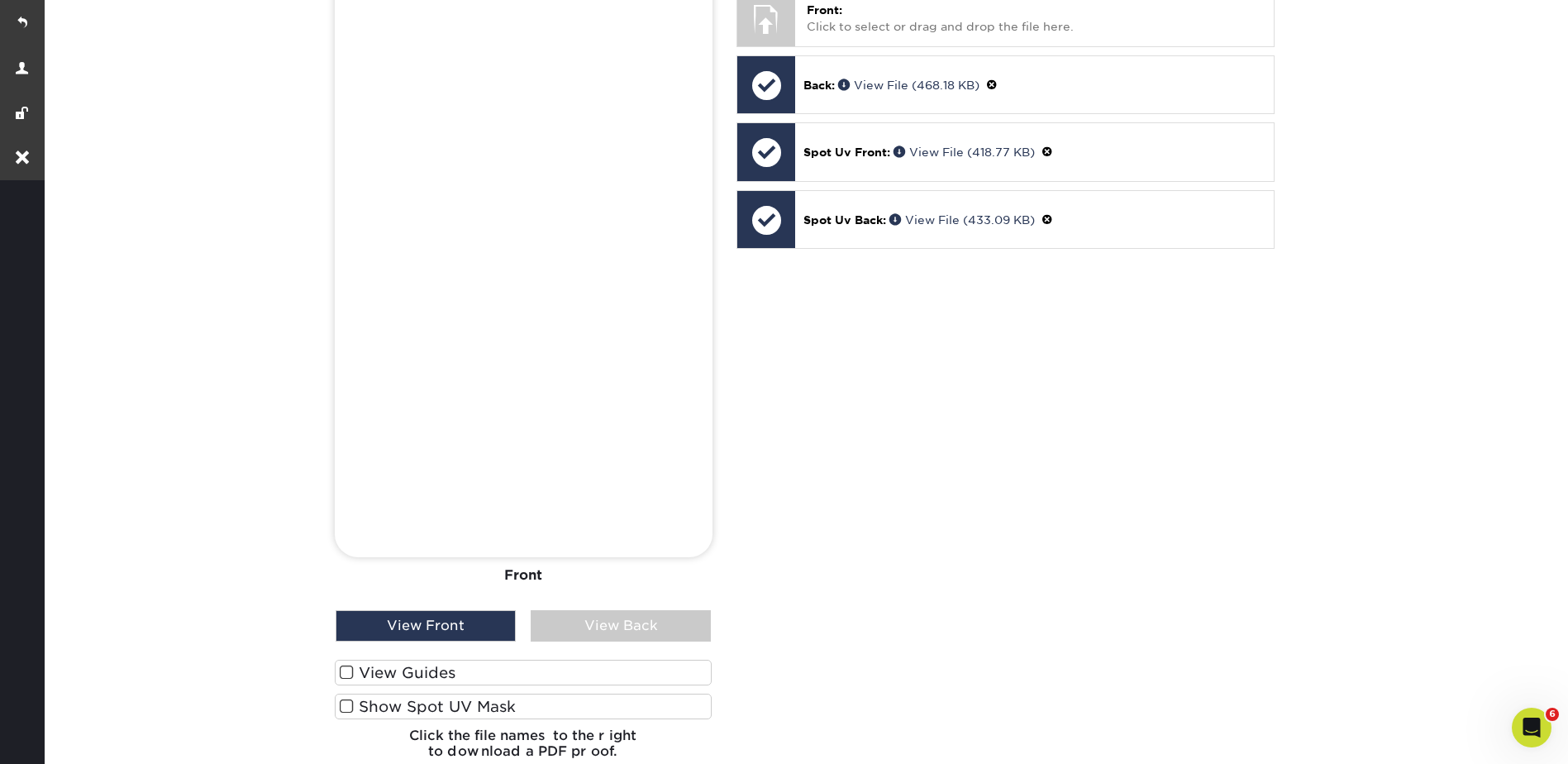
scroll to position [661, 0]
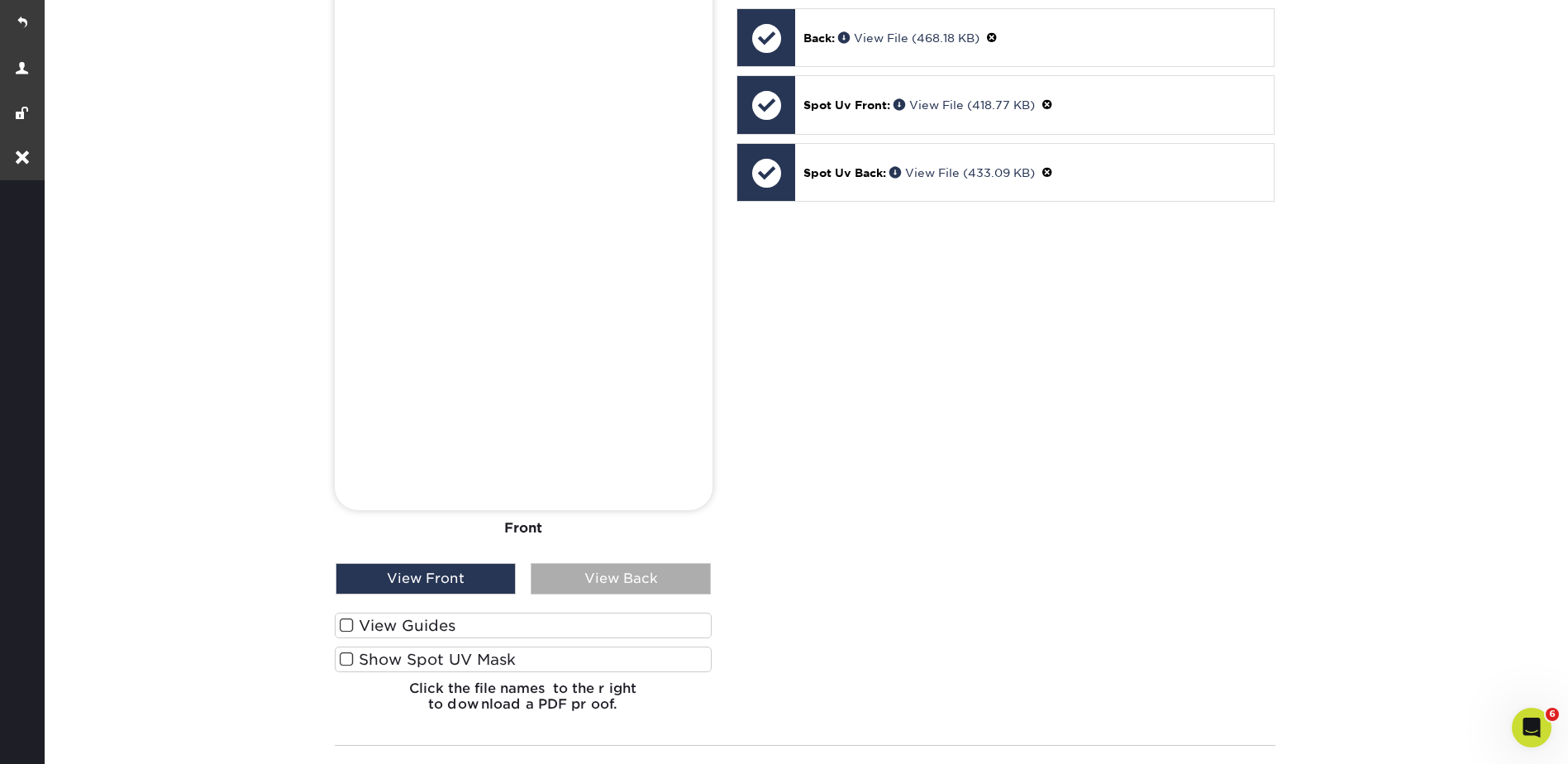
click at [623, 571] on div "View Back" at bounding box center [620, 578] width 180 height 31
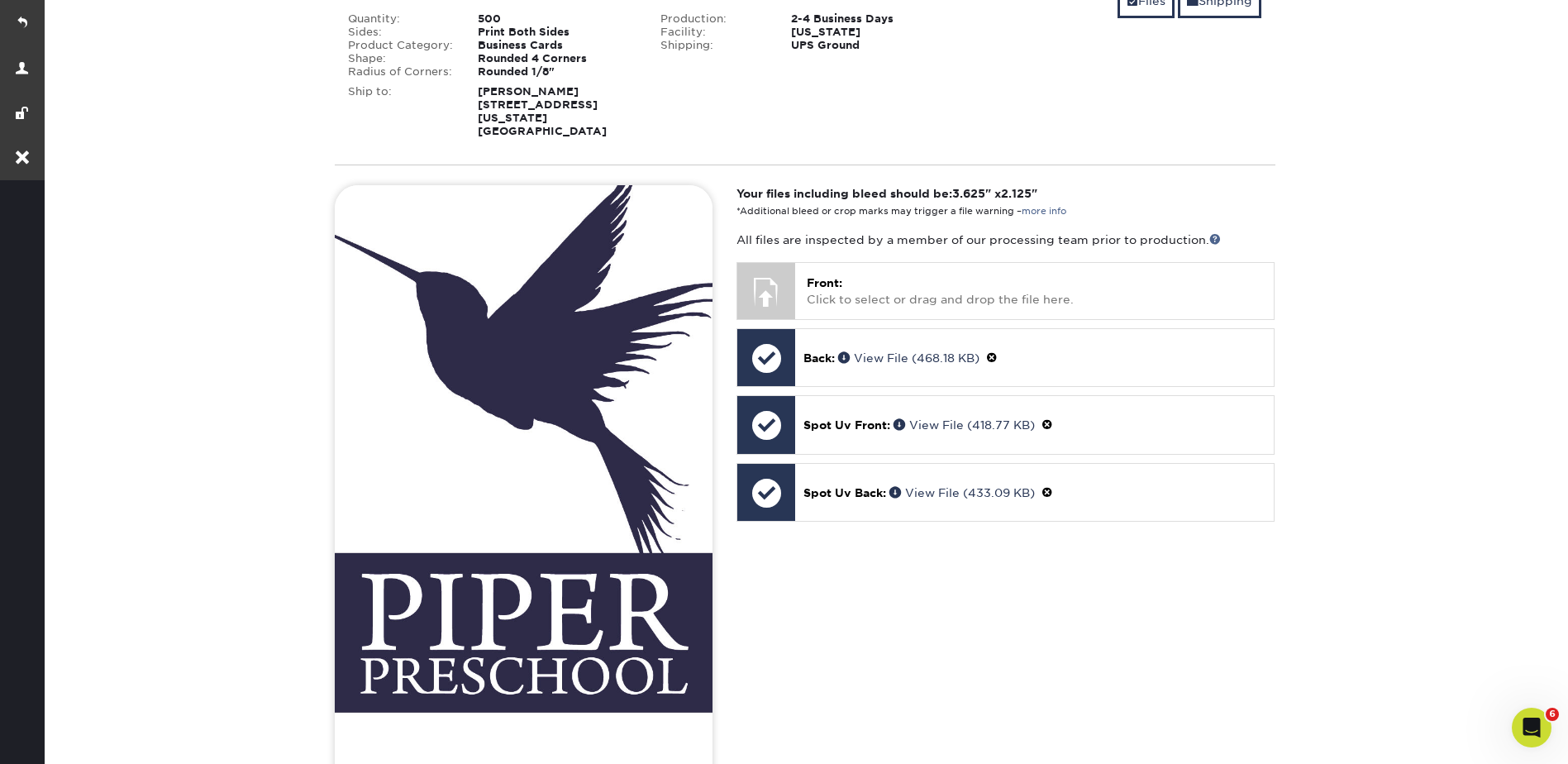
scroll to position [248, 0]
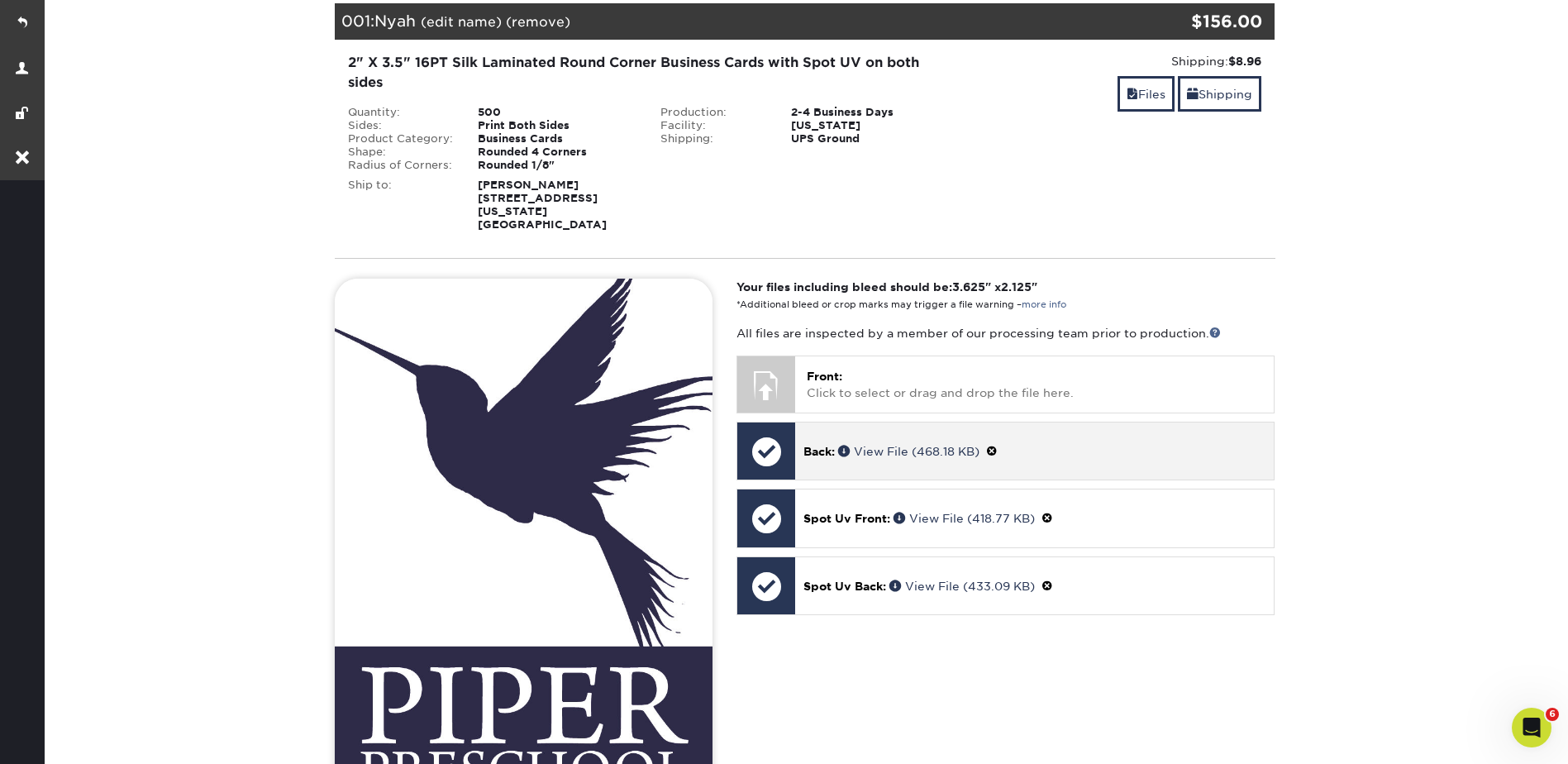
click at [998, 445] on span at bounding box center [992, 452] width 12 height 13
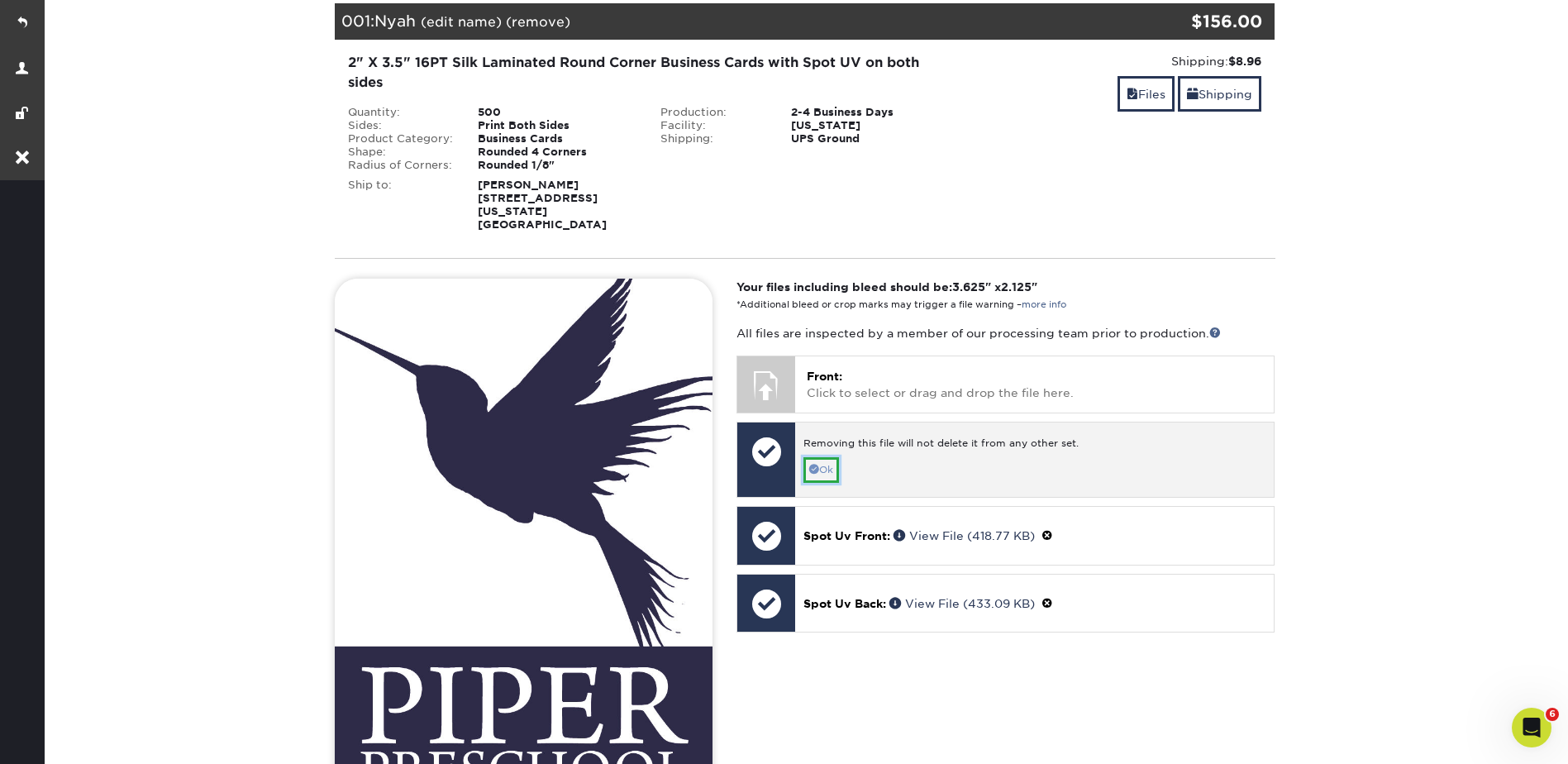
click at [828, 457] on link "Ok" at bounding box center [821, 470] width 35 height 26
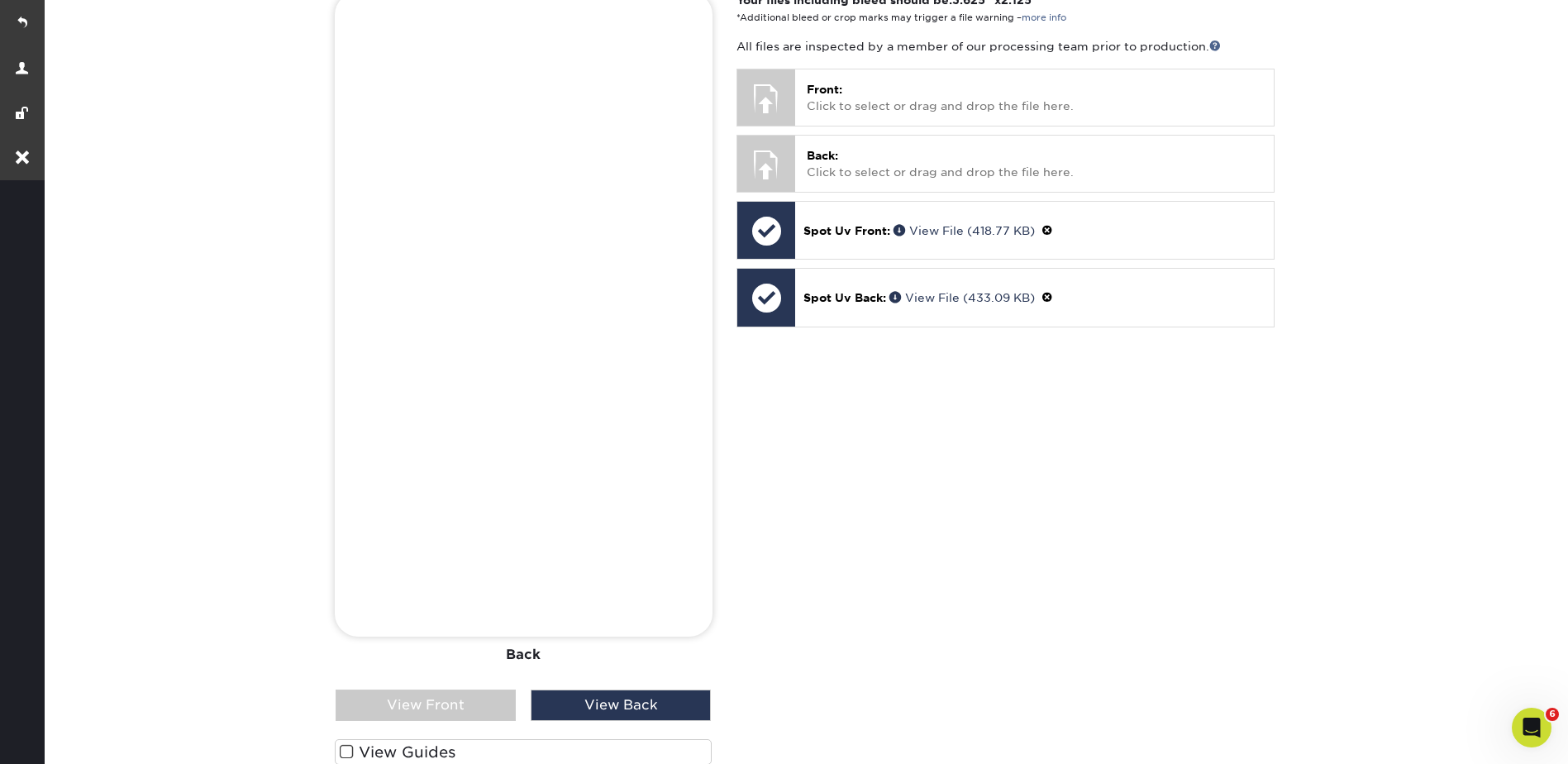
scroll to position [661, 0]
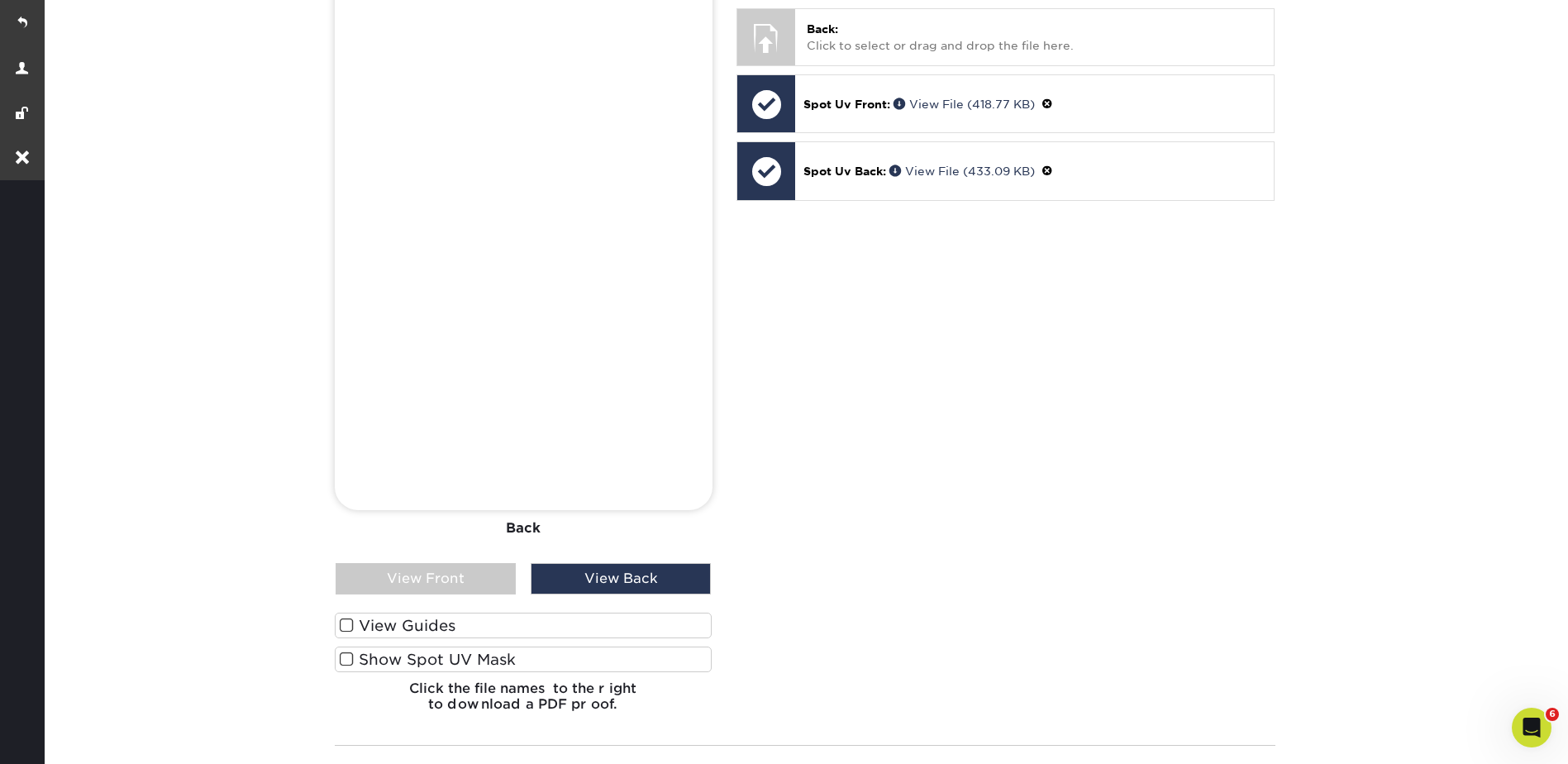
click at [438, 646] on label "Show Spot UV Mask" at bounding box center [524, 658] width 378 height 26
click at [0, 0] on input "Show Spot UV Mask" at bounding box center [0, 0] width 0 height 0
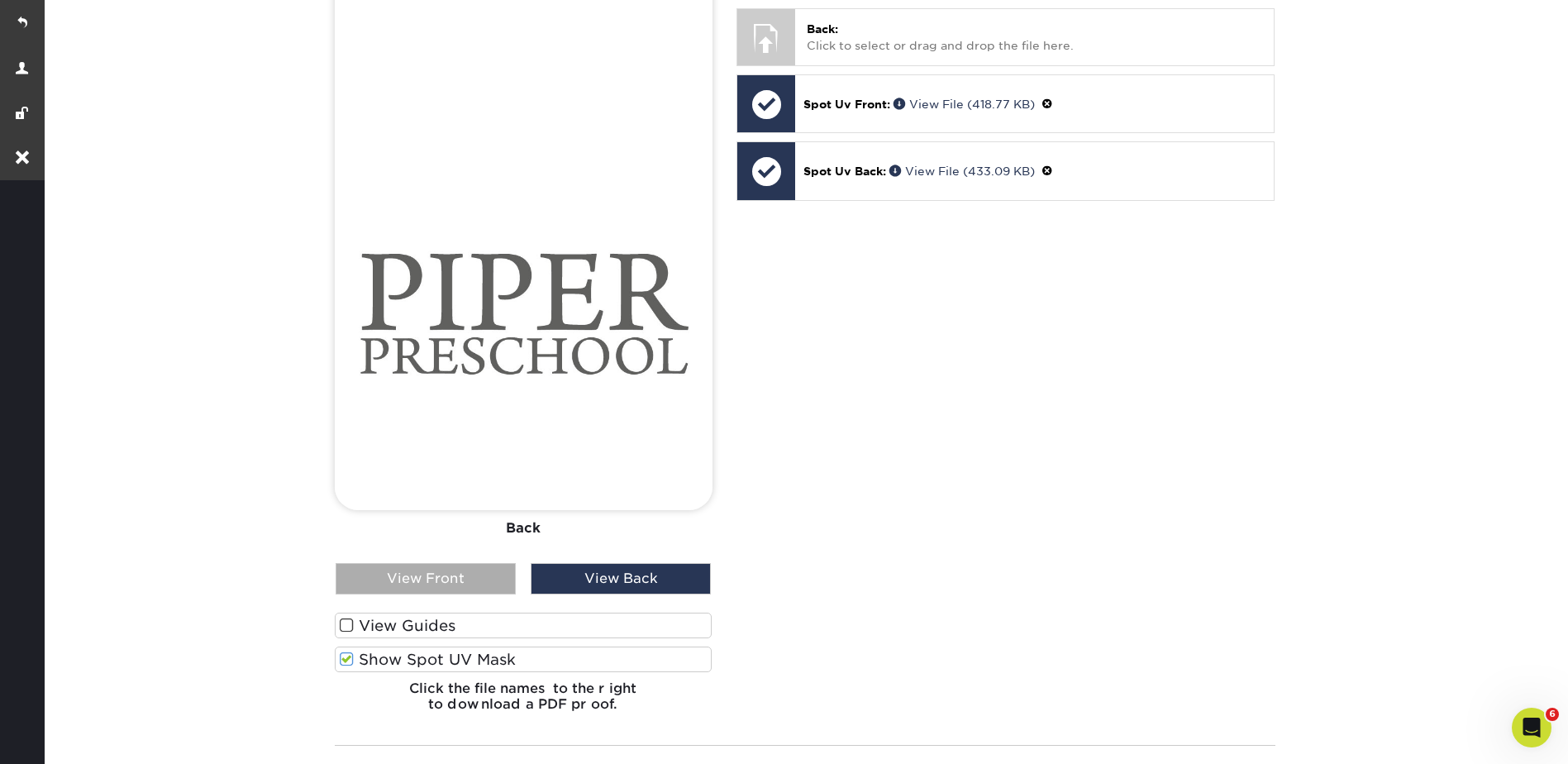
click at [412, 563] on div "View Front" at bounding box center [426, 578] width 180 height 31
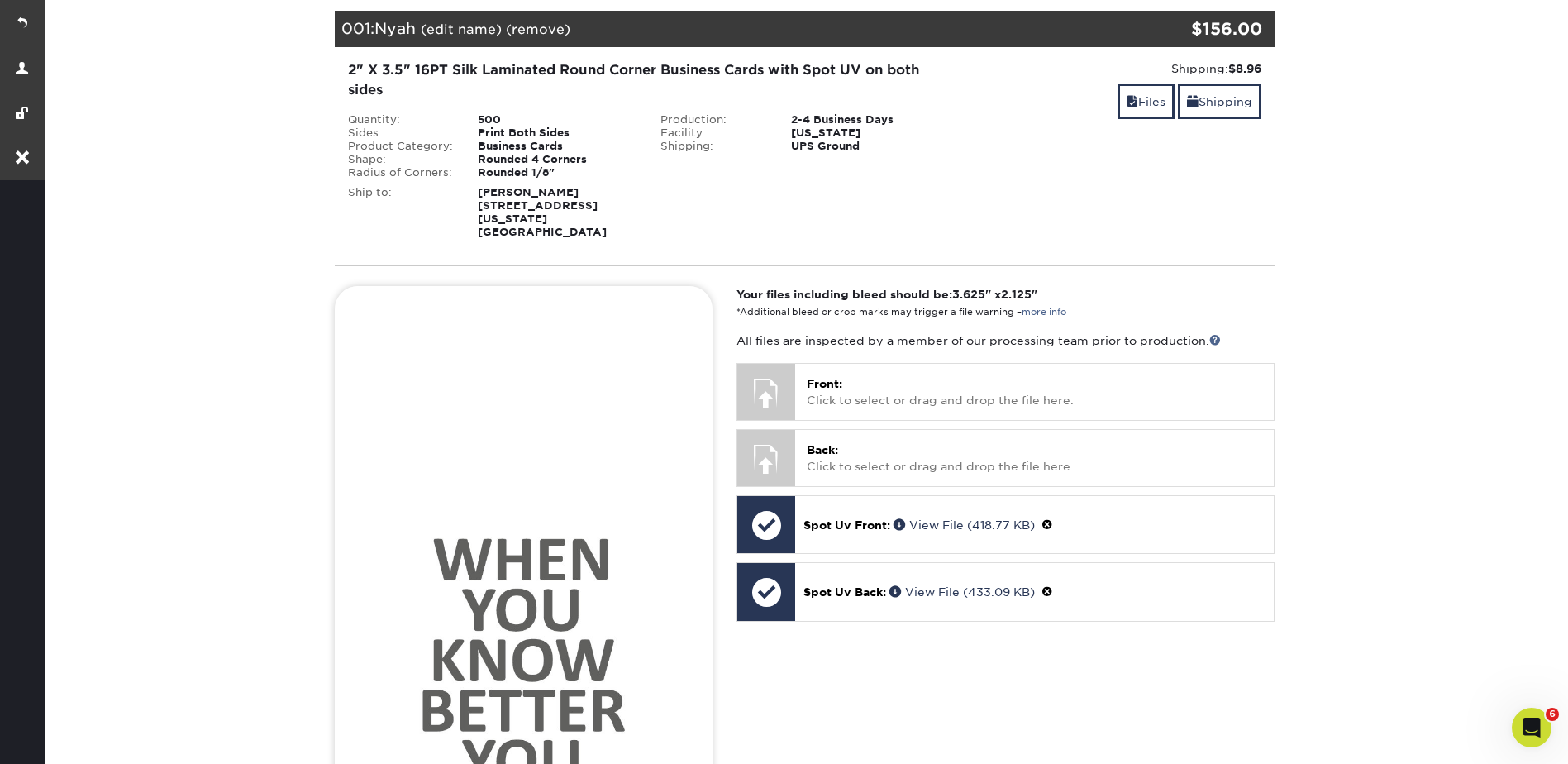
scroll to position [331, 0]
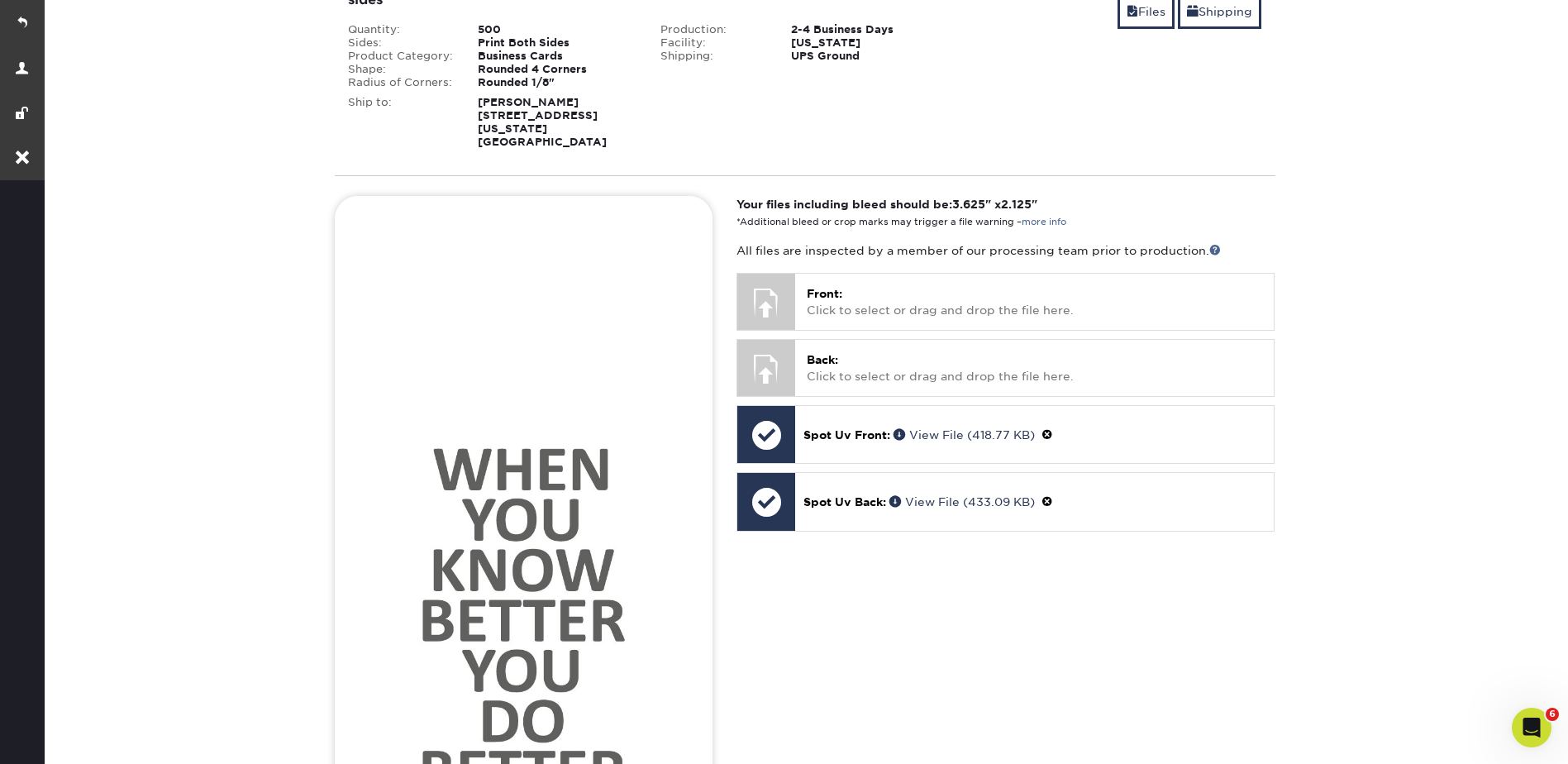
click at [1374, 220] on section "YOUR CART Empty Cart Your Cart is Empty View Account Active Orders Order Histor…" at bounding box center [805, 592] width 1527 height 1541
click at [1377, 160] on section "YOUR CART Empty Cart Your Cart is Empty View Account Active Orders Order Histor…" at bounding box center [805, 592] width 1527 height 1541
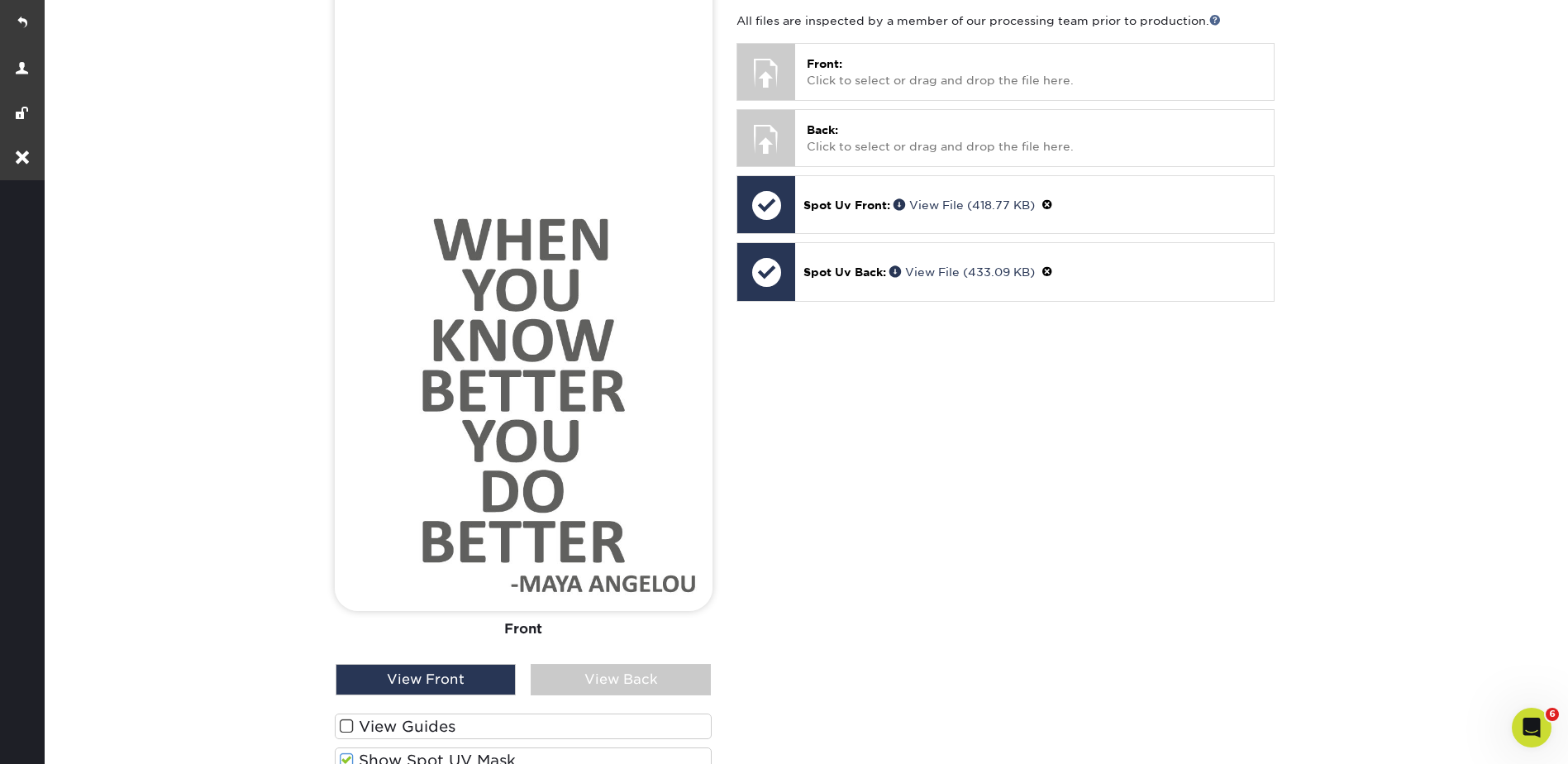
scroll to position [496, 0]
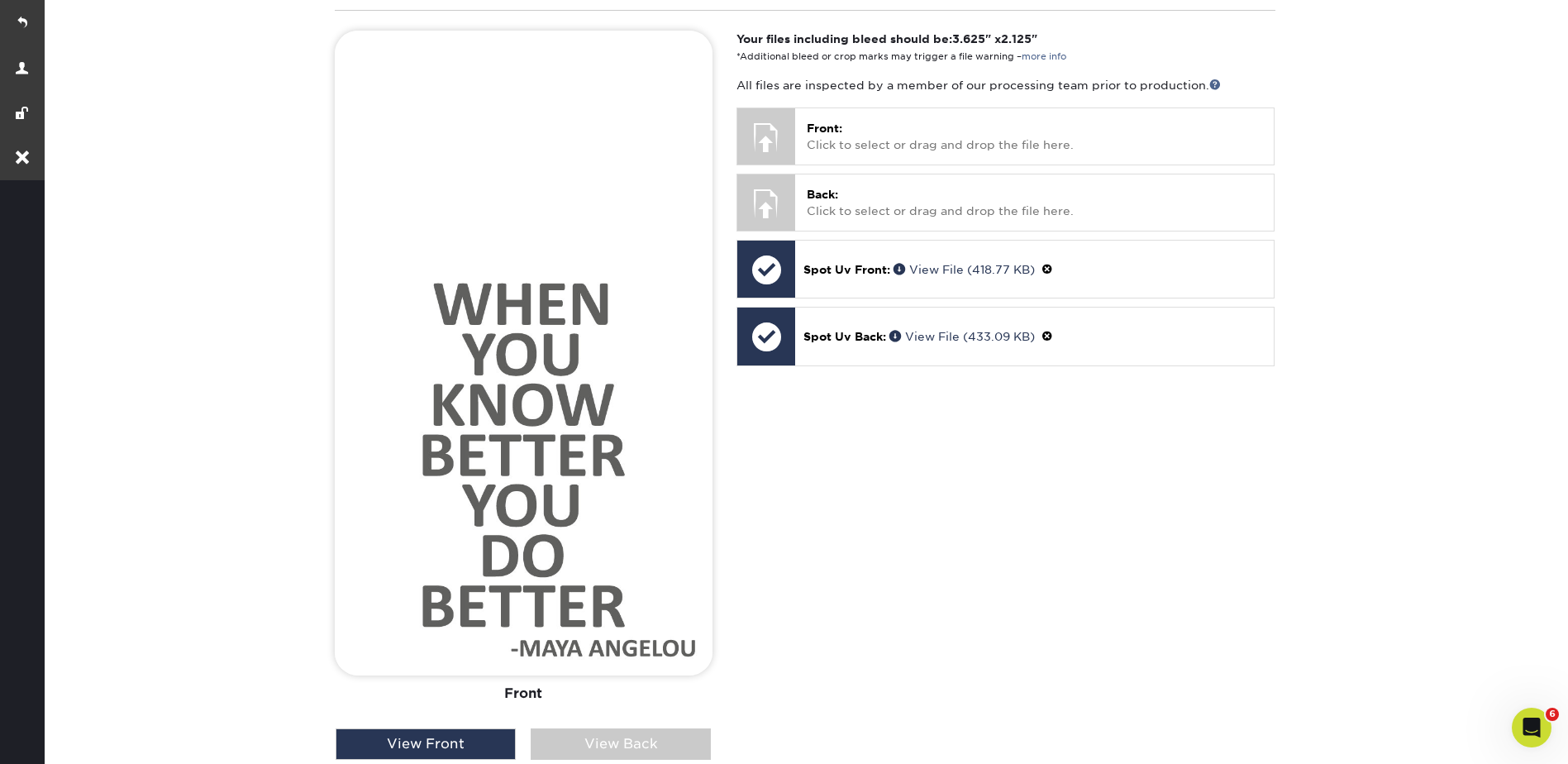
click at [1118, 571] on div "Your files including bleed should be: 3.625 " x 2.125 " *Additional bleed or cr…" at bounding box center [1006, 461] width 563 height 860
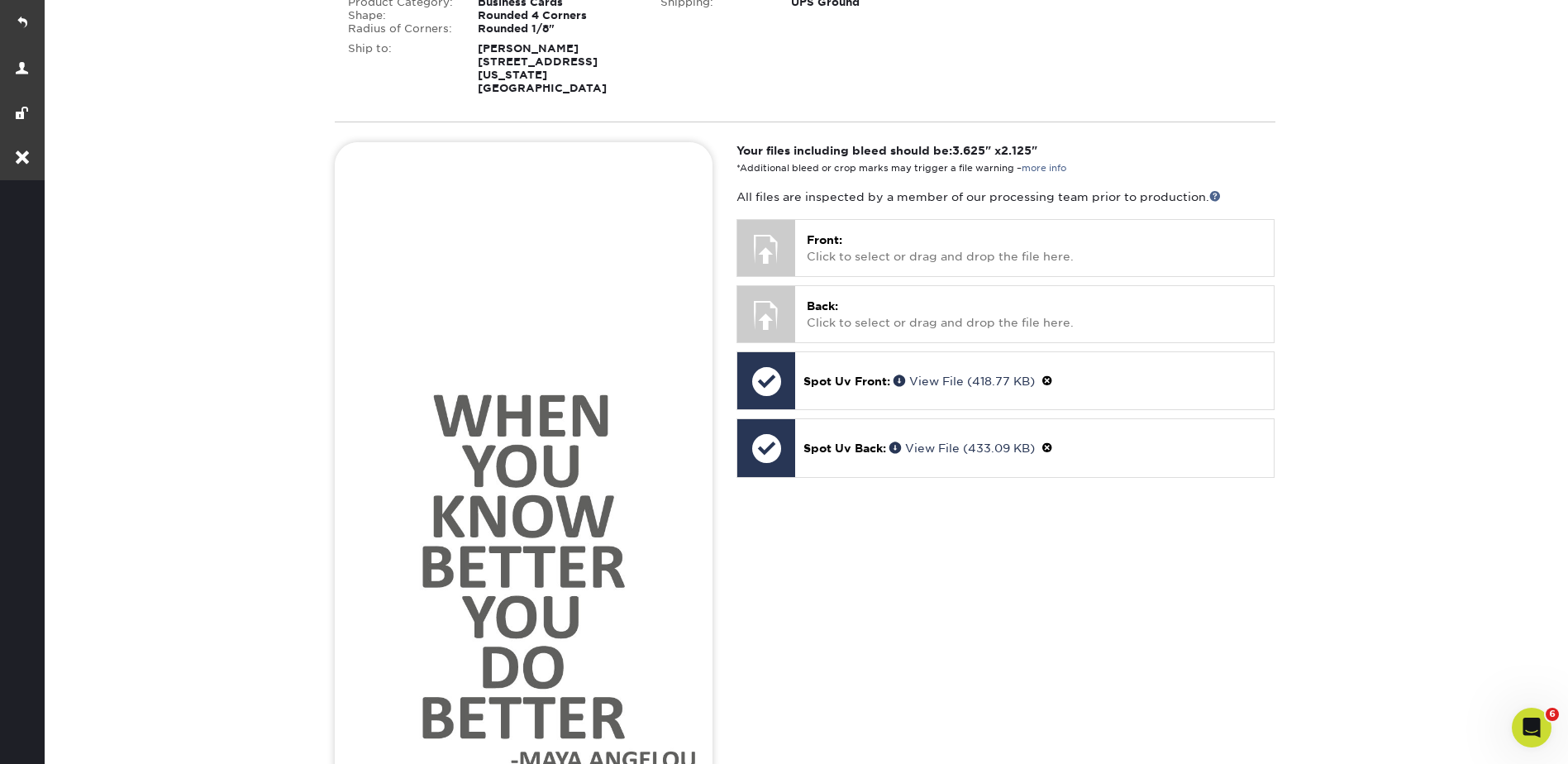
scroll to position [413, 0]
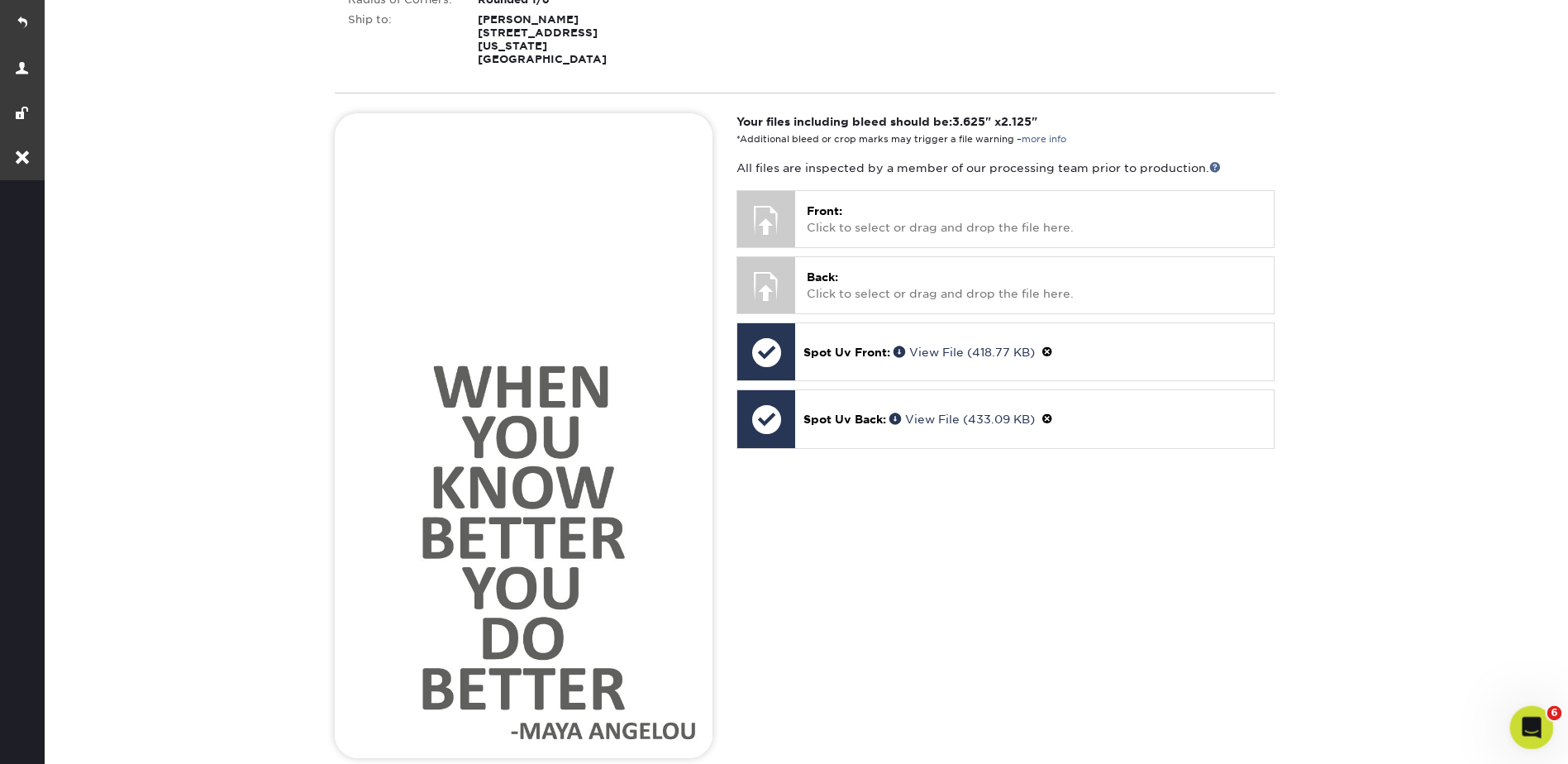
click at [1523, 720] on icon "Open Intercom Messenger" at bounding box center [1529, 725] width 28 height 28
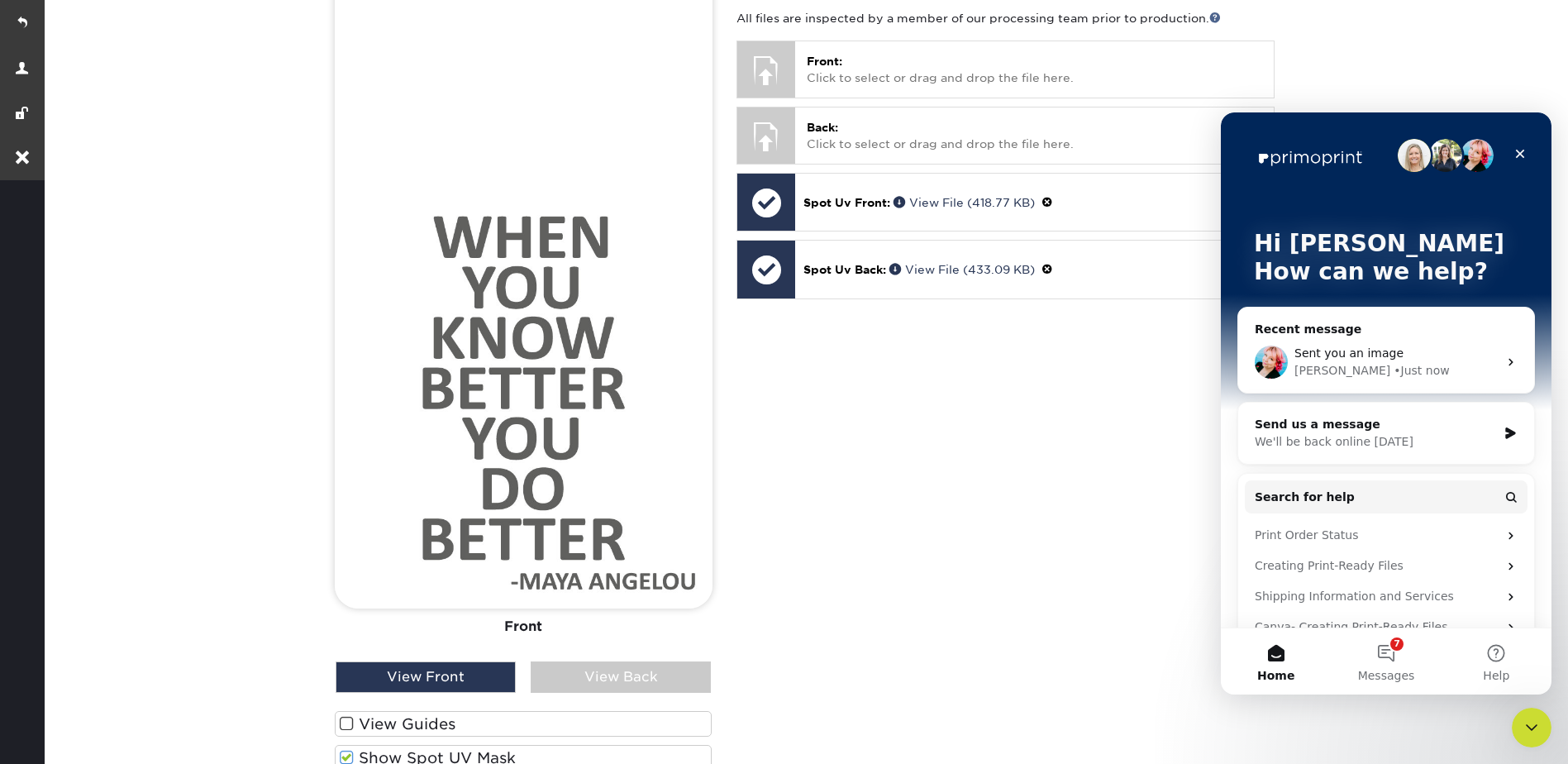
scroll to position [827, 0]
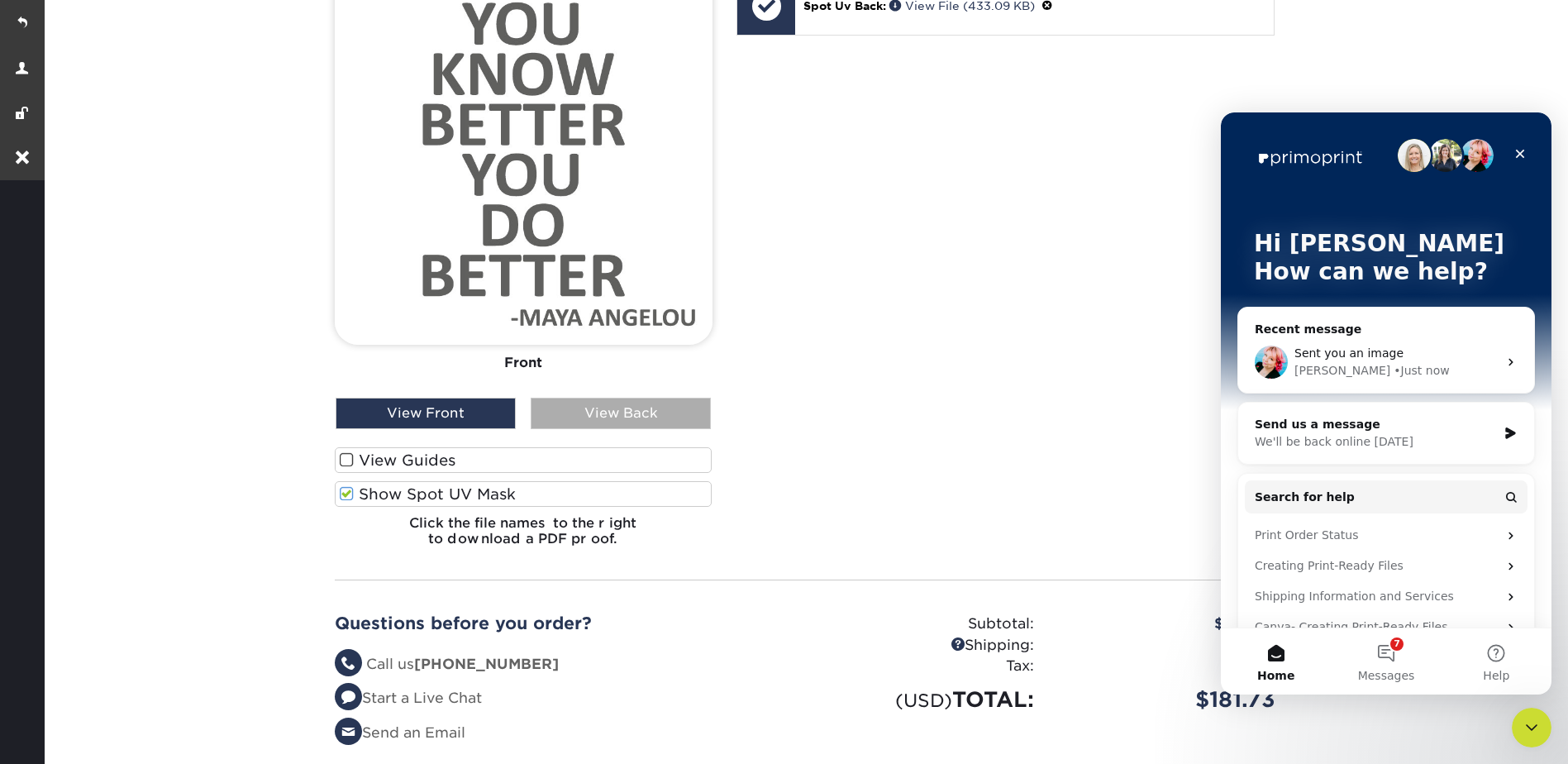
click at [621, 399] on div "View Back" at bounding box center [620, 413] width 180 height 31
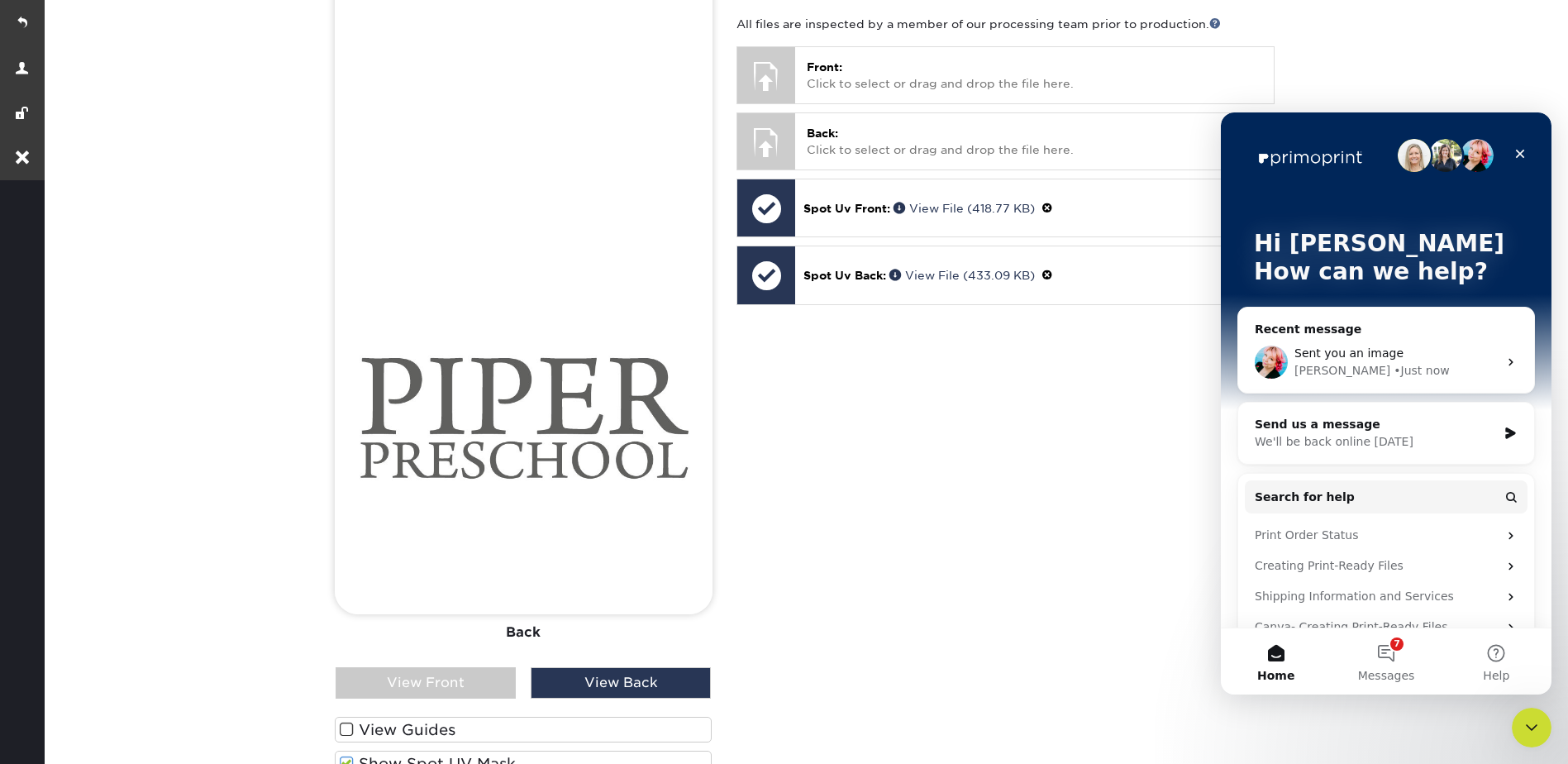
scroll to position [496, 0]
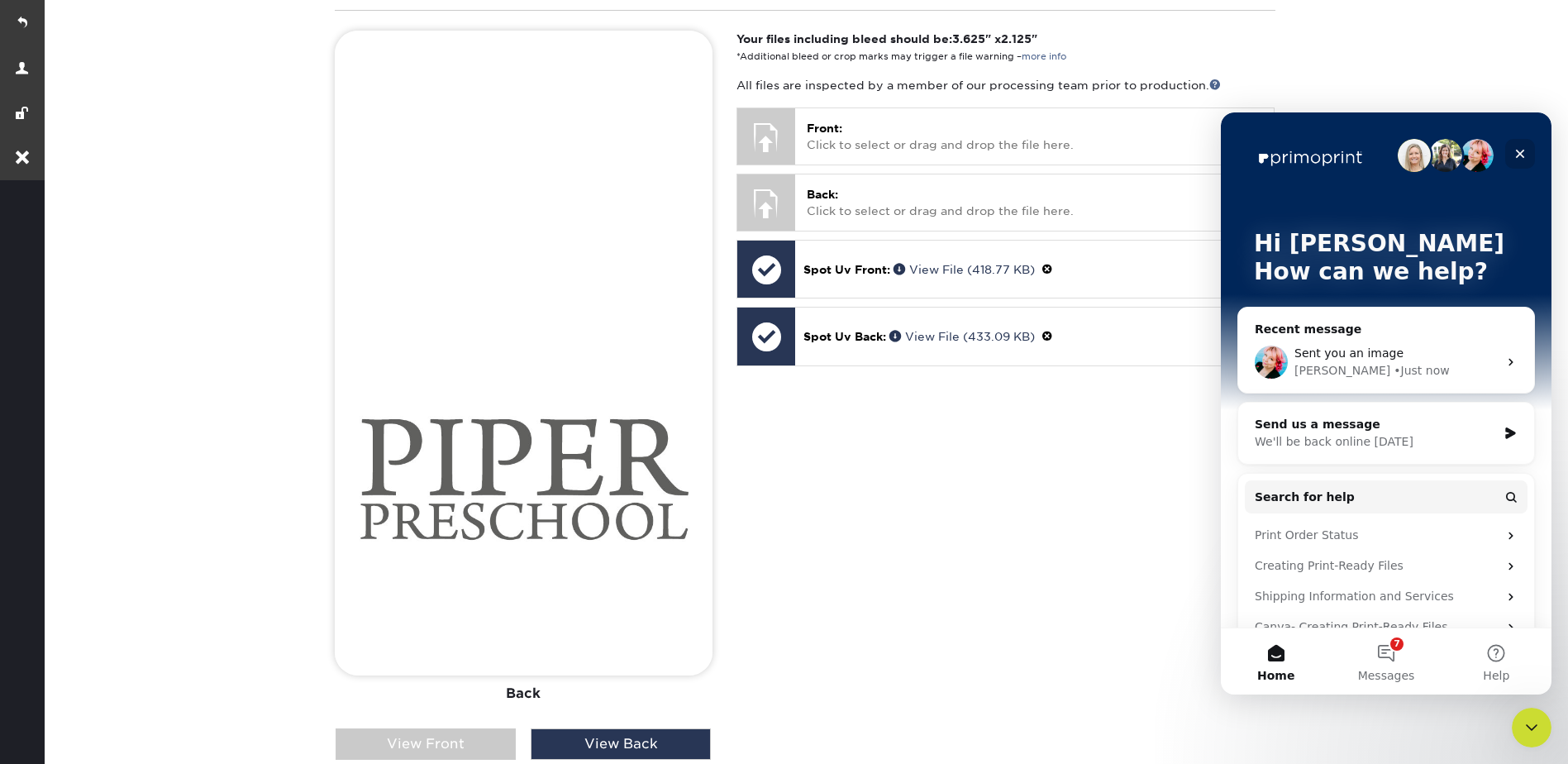
click at [1521, 146] on div "Close" at bounding box center [1520, 154] width 30 height 30
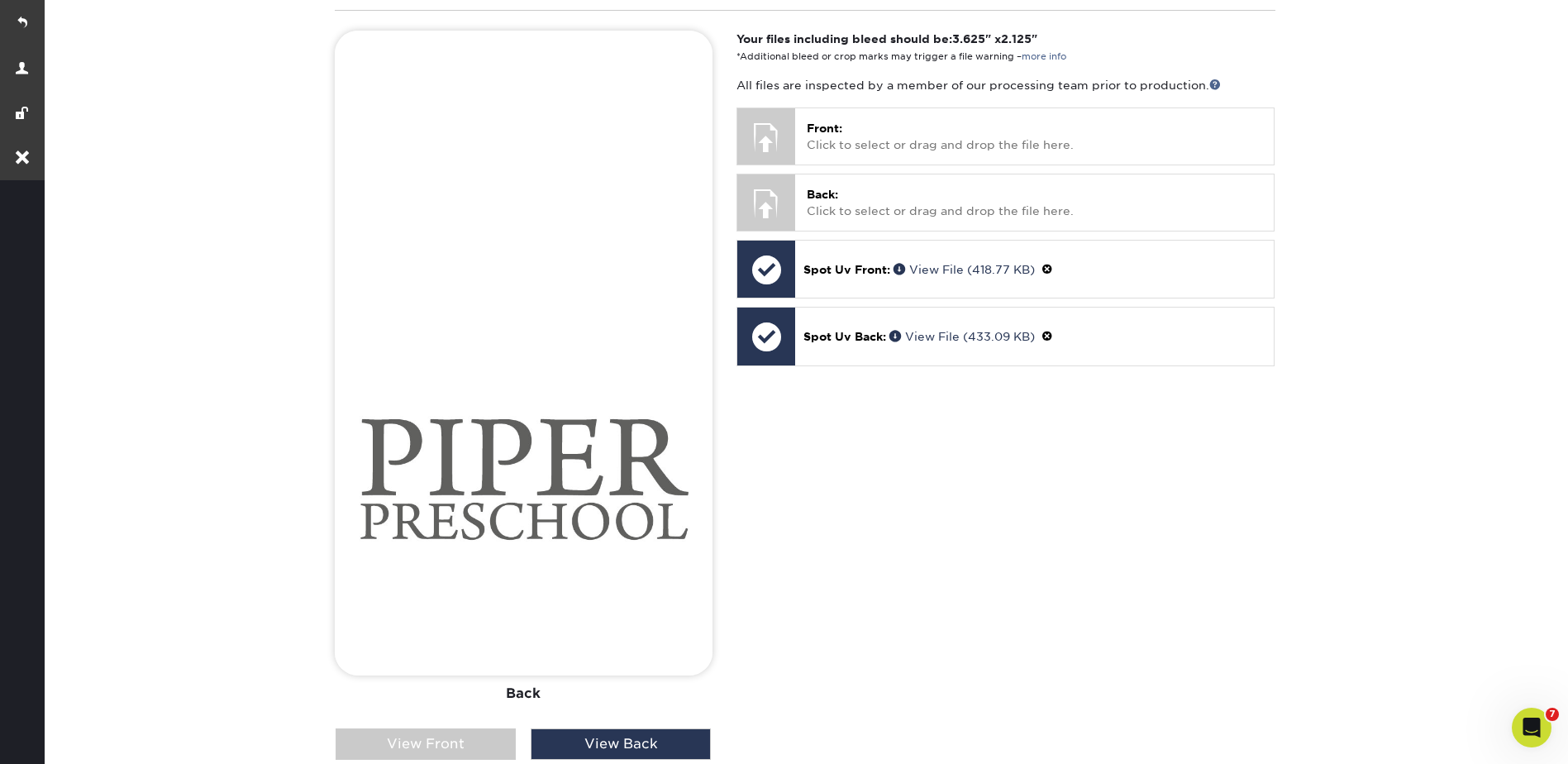
scroll to position [0, 0]
click at [1567, 32] on html "Resources Menu Search Products Account Welcome, Jesse Account Dashboard Active …" at bounding box center [784, 592] width 1568 height 2176
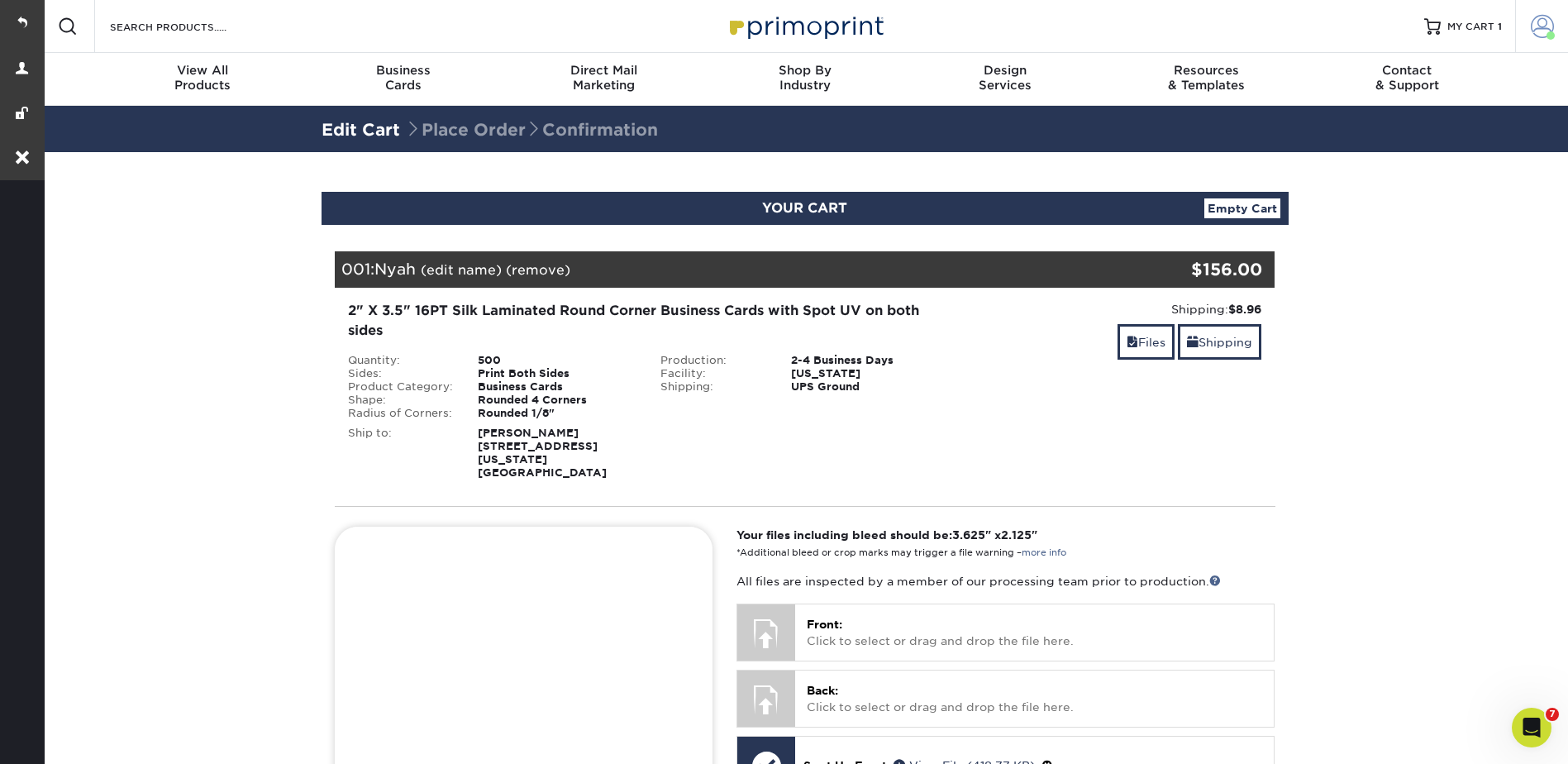
drag, startPoint x: 1529, startPoint y: 24, endPoint x: 1549, endPoint y: 32, distance: 21.5
click at [1529, 24] on link "Account" at bounding box center [1541, 26] width 53 height 53
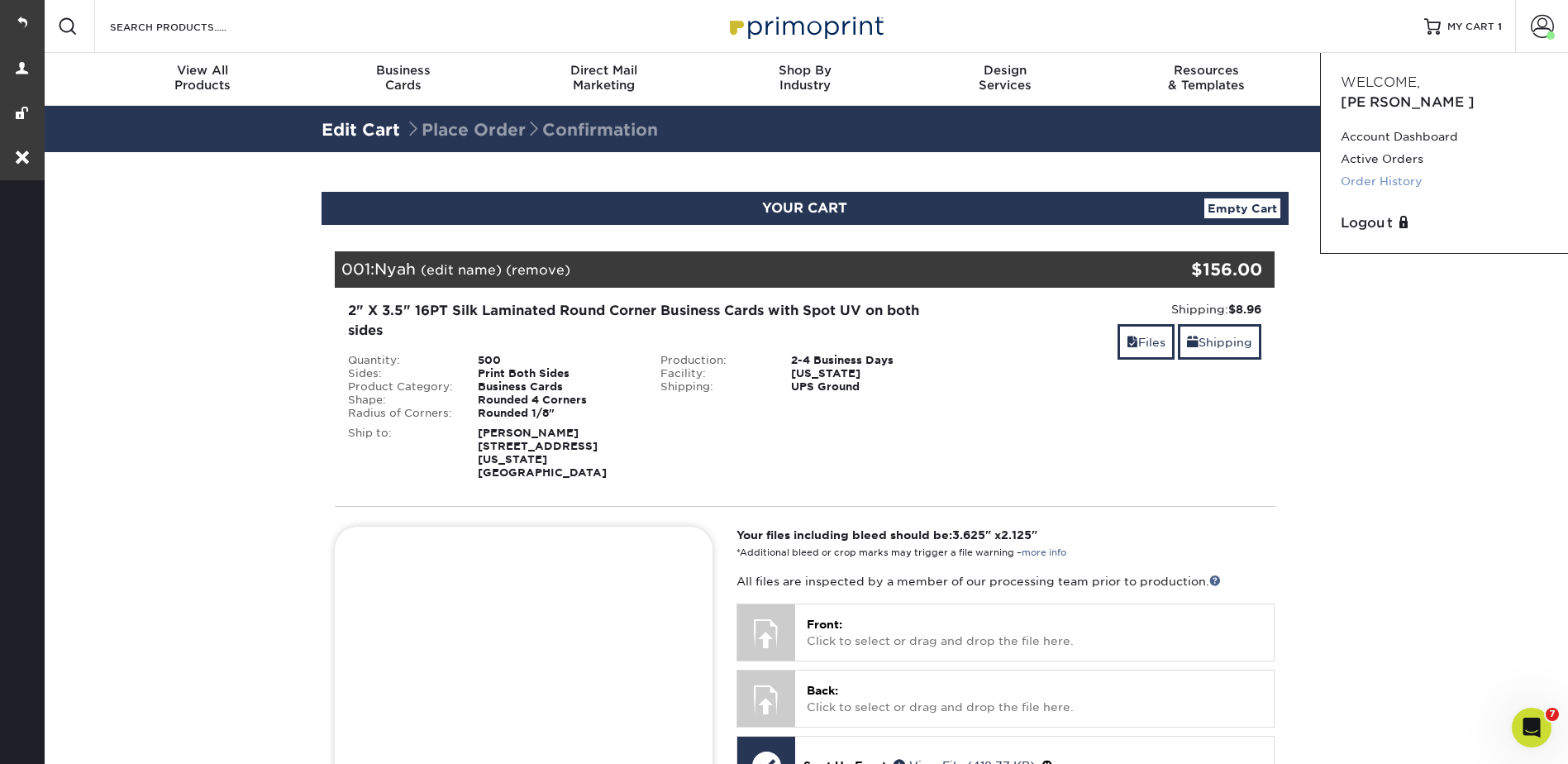
click at [1396, 170] on link "Order History" at bounding box center [1445, 181] width 208 height 23
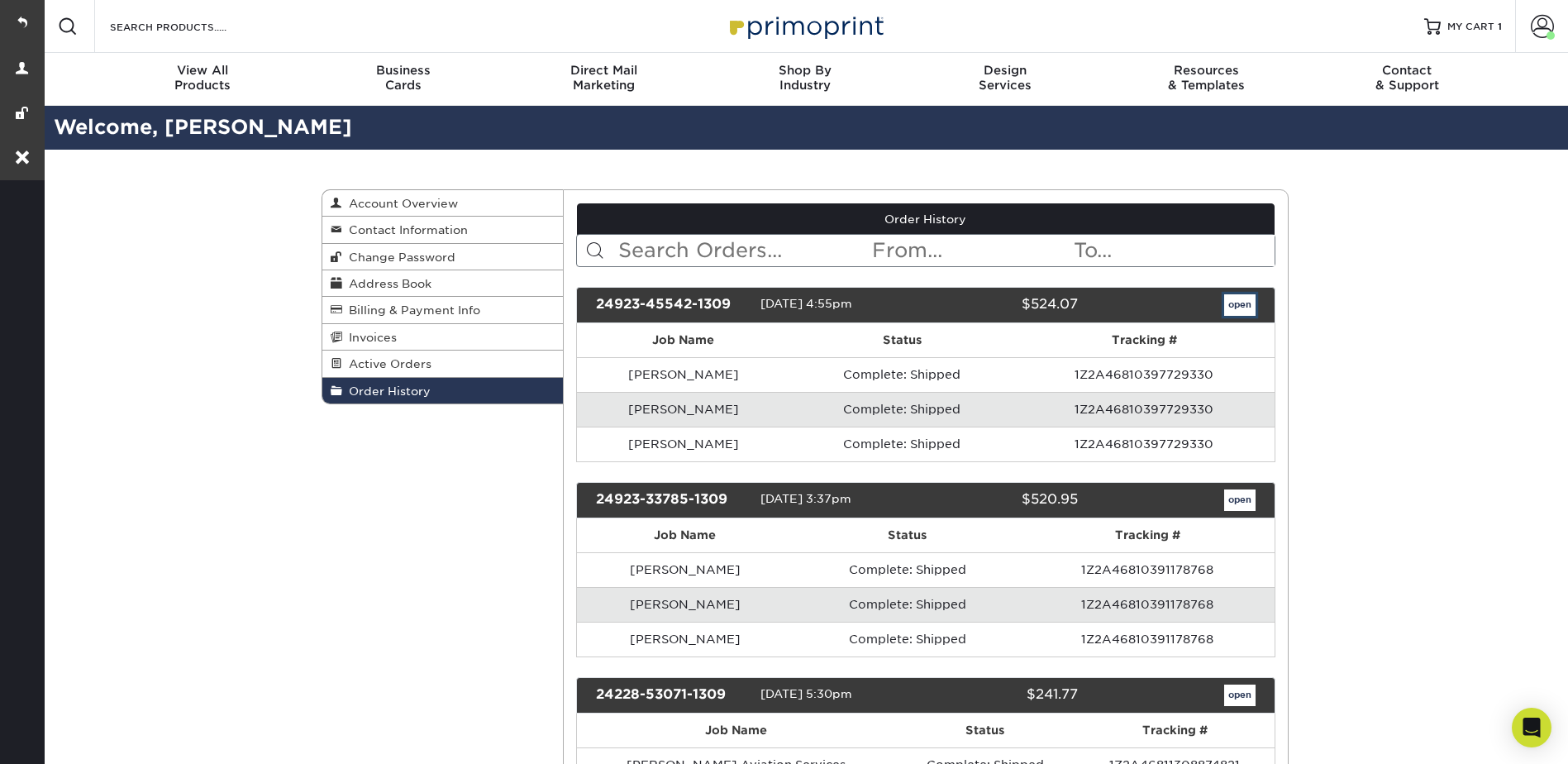
click at [1241, 304] on link "open" at bounding box center [1239, 305] width 31 height 22
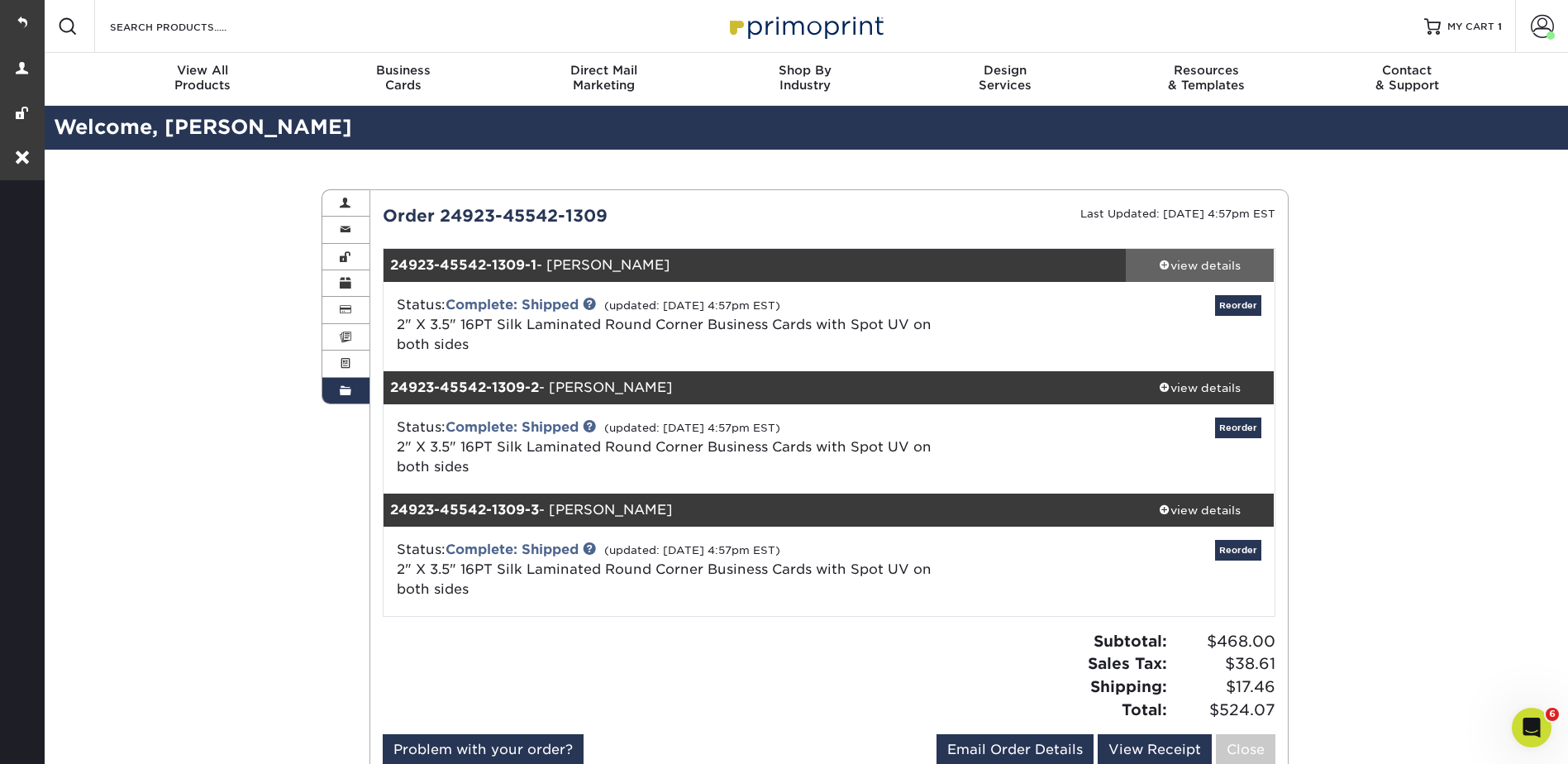
click at [1188, 265] on div "view details" at bounding box center [1201, 266] width 149 height 17
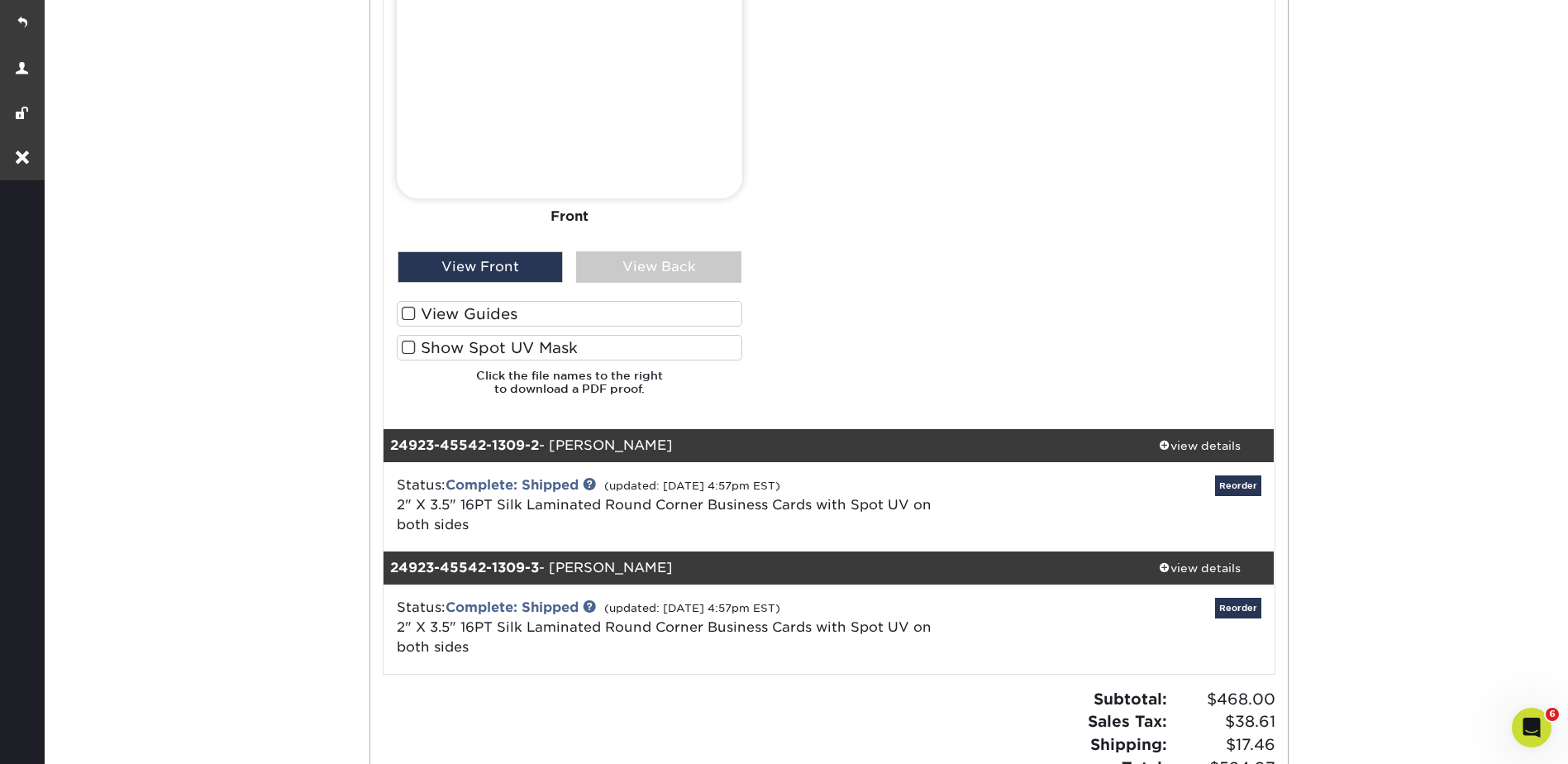
scroll to position [1322, 0]
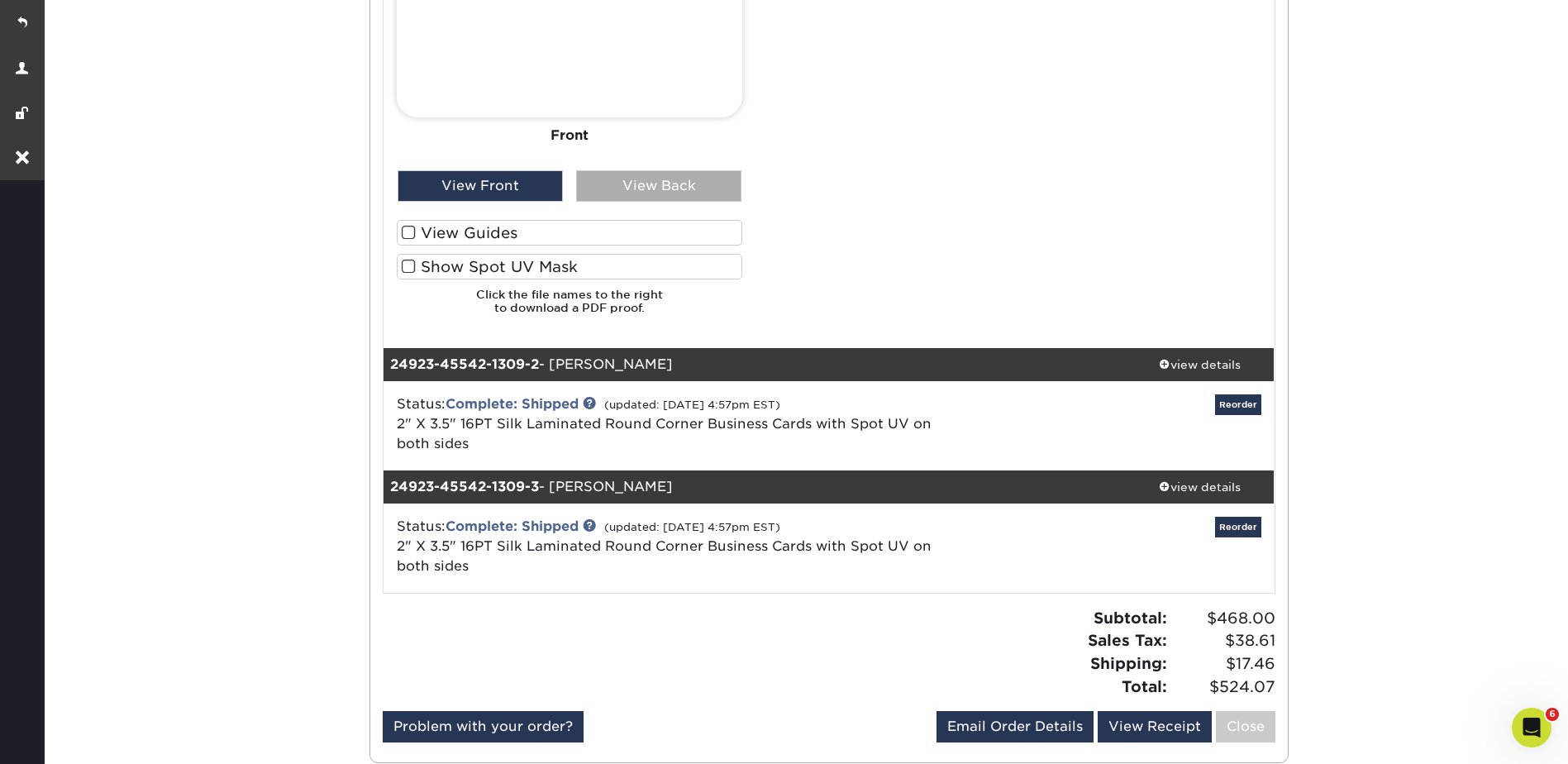
click at [626, 189] on div "View Back" at bounding box center [659, 185] width 165 height 31
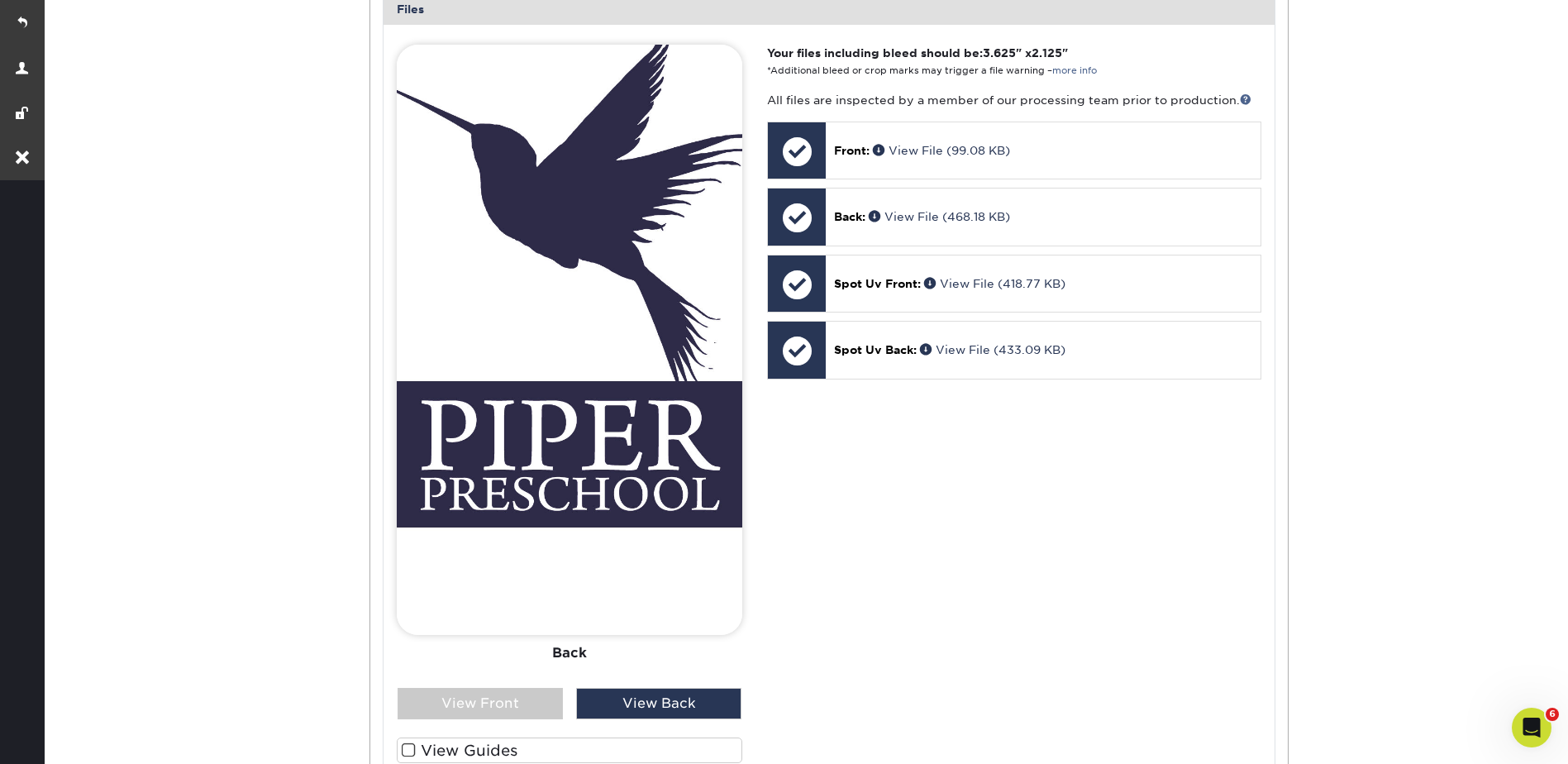
scroll to position [744, 0]
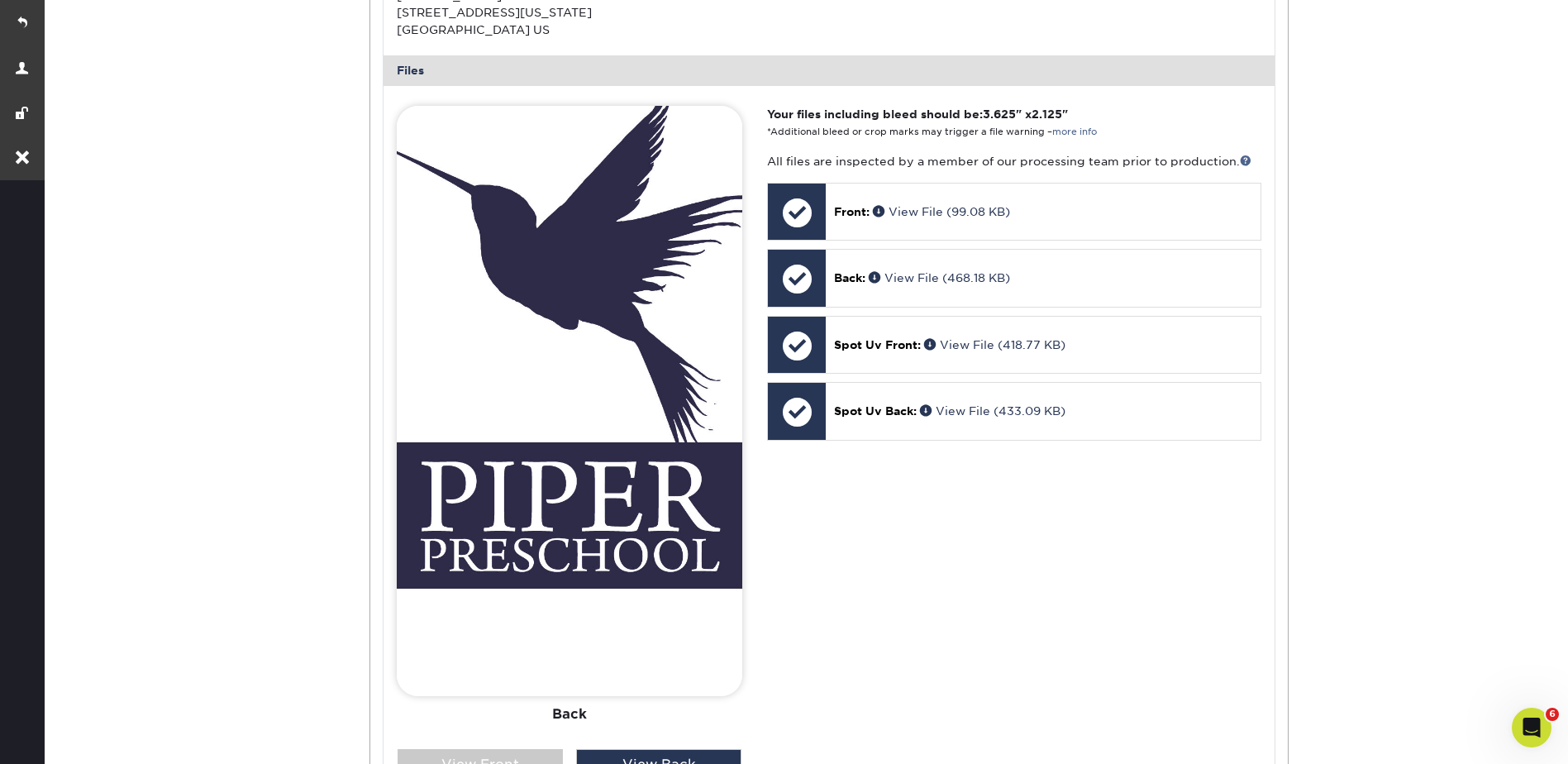
click at [1410, 267] on div "Order History Account Overview Contact Information Change Password Address Book…" at bounding box center [805, 394] width 1527 height 1975
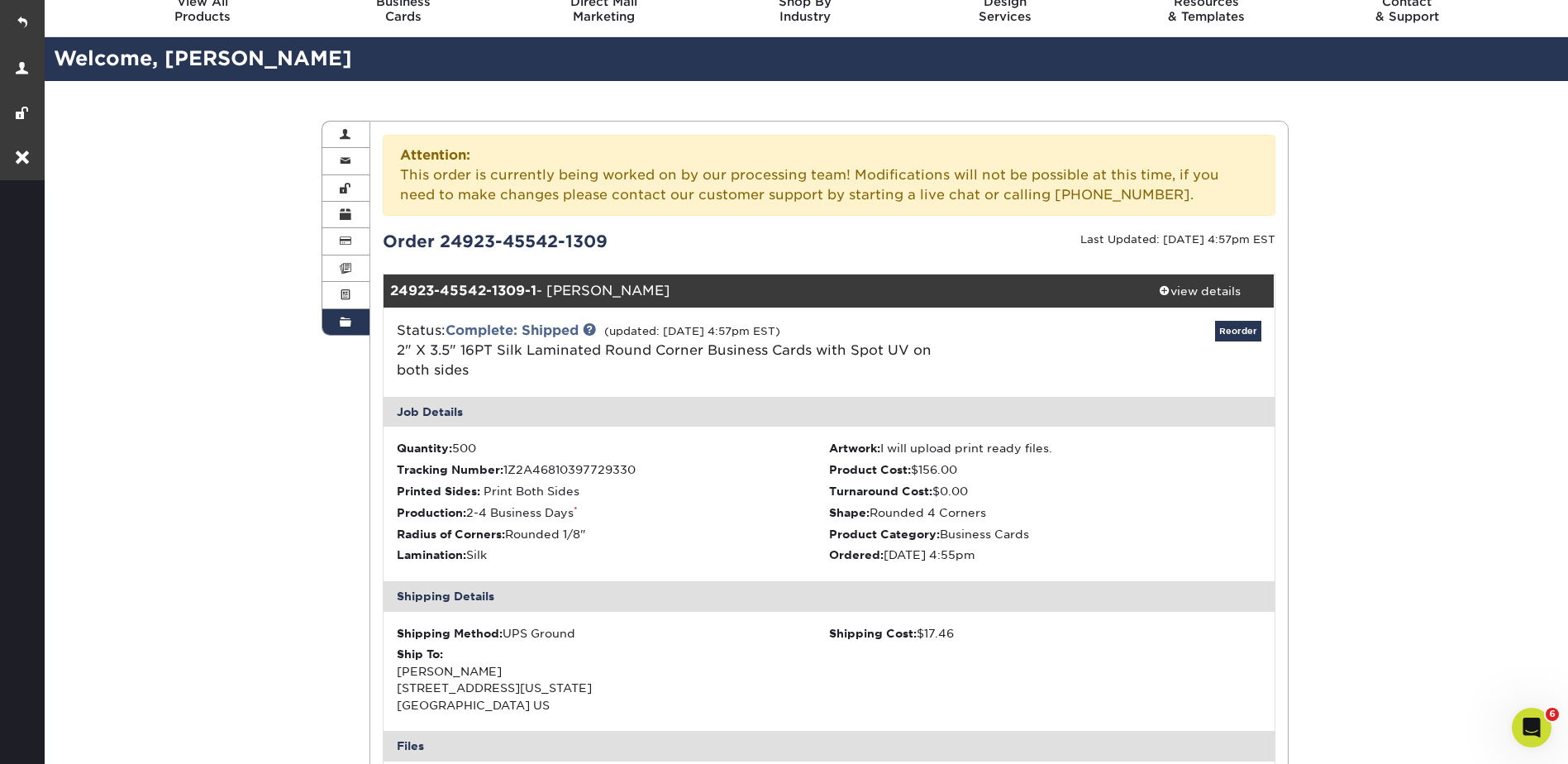
scroll to position [0, 0]
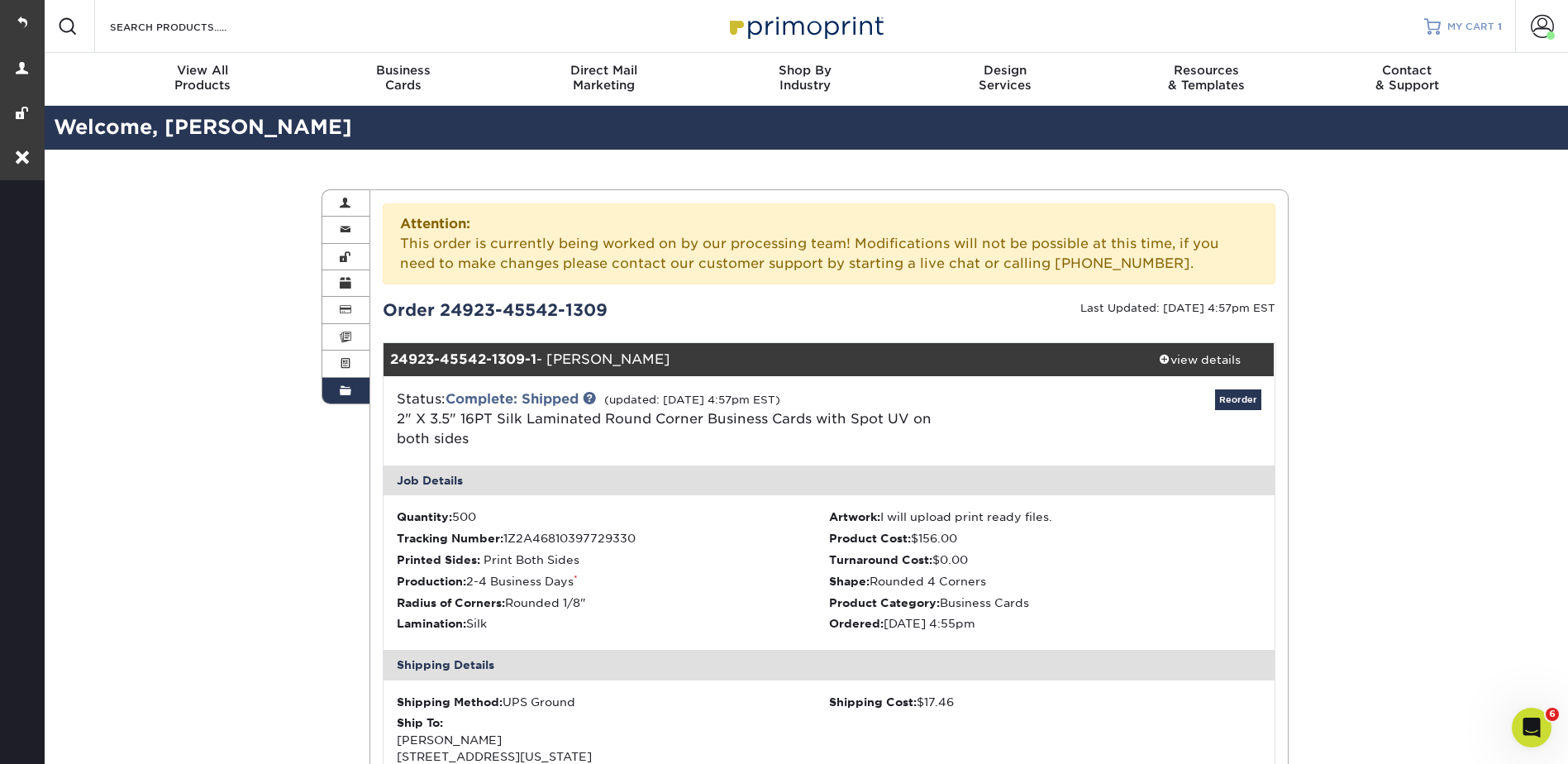
click at [1497, 22] on div "MY CART 1" at bounding box center [1474, 27] width 54 height 14
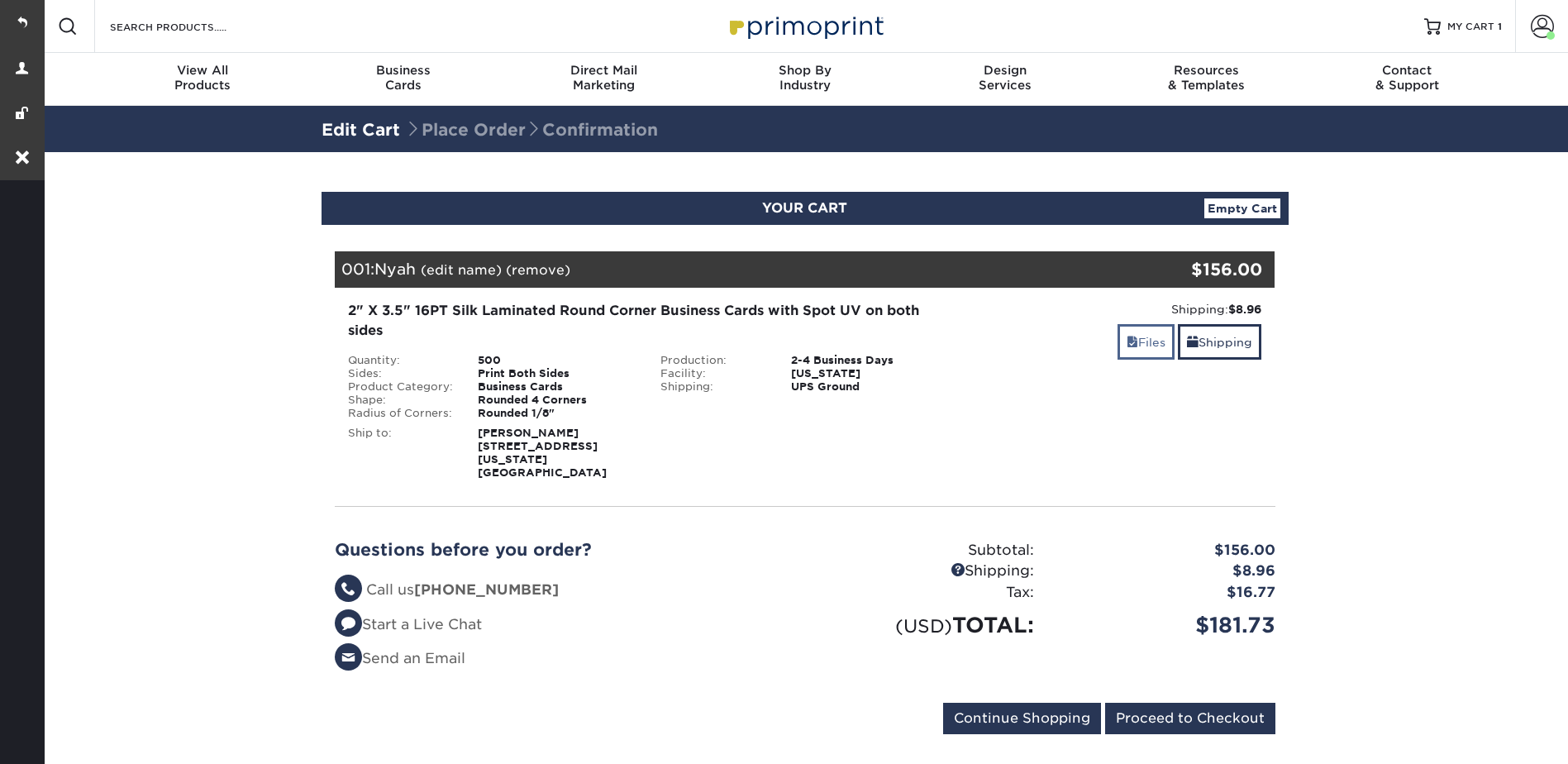
click at [1135, 327] on div "Shipping: $8.96 Discount: - $0.00 Files Shipping" at bounding box center [1118, 390] width 313 height 178
click at [1136, 338] on link "Files" at bounding box center [1146, 342] width 57 height 35
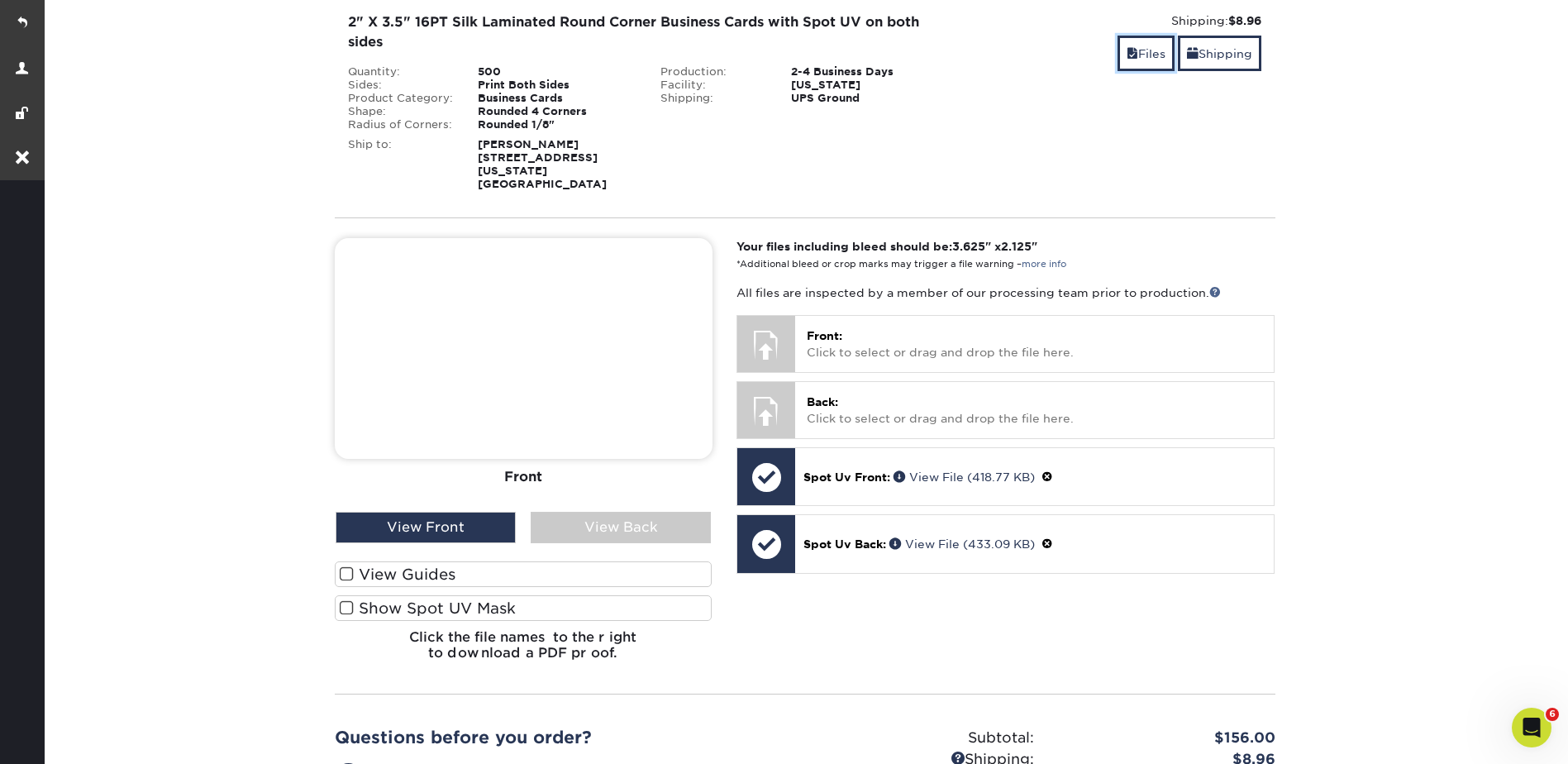
scroll to position [165, 0]
